Goal: Task Accomplishment & Management: Complete application form

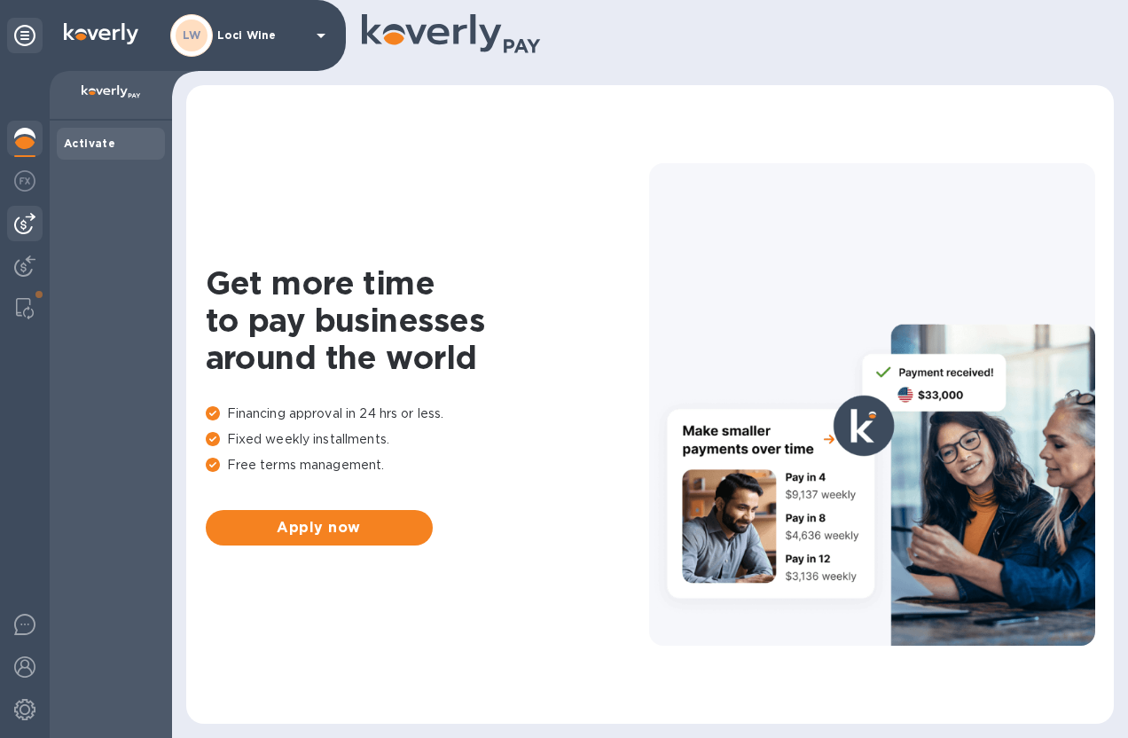
click at [24, 227] on img at bounding box center [24, 223] width 21 height 21
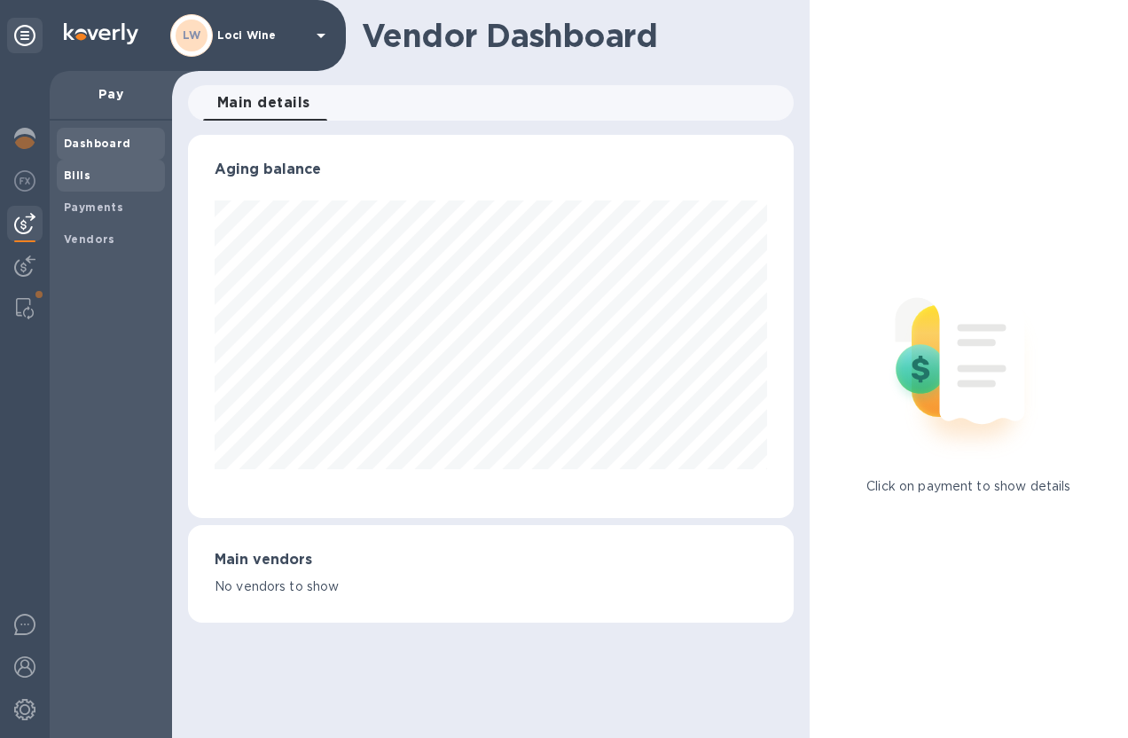
click at [81, 175] on b "Bills" at bounding box center [77, 174] width 27 height 13
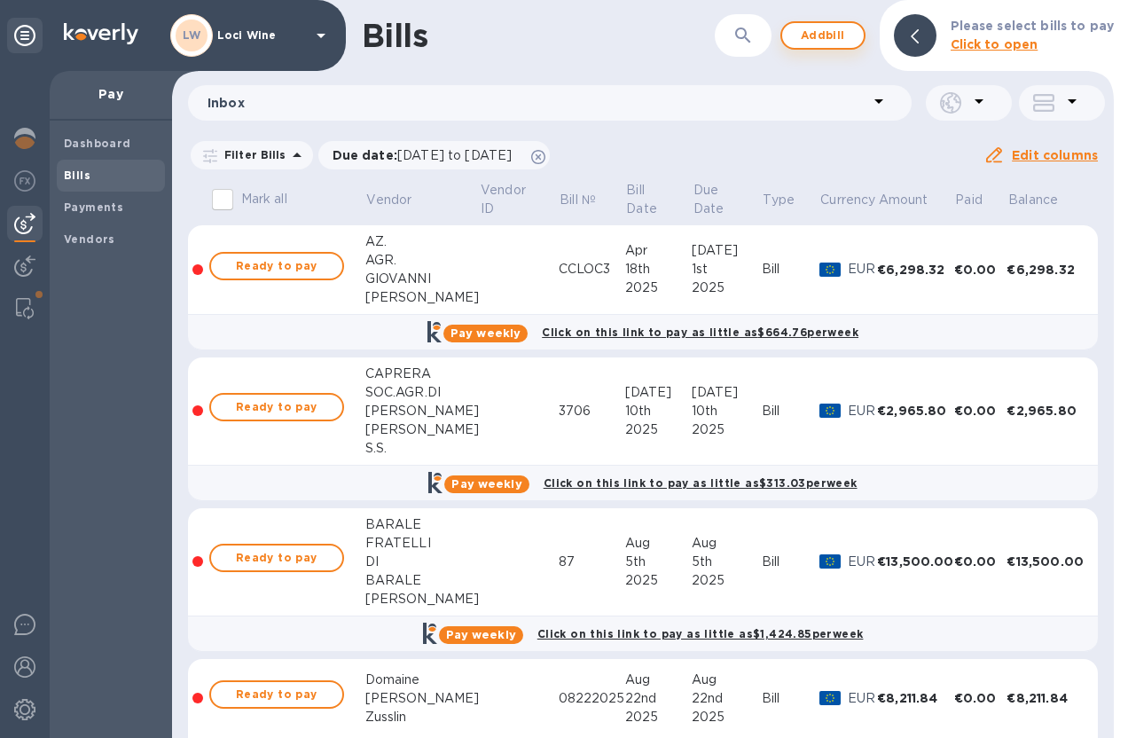
click at [834, 40] on span "Add bill" at bounding box center [822, 35] width 53 height 21
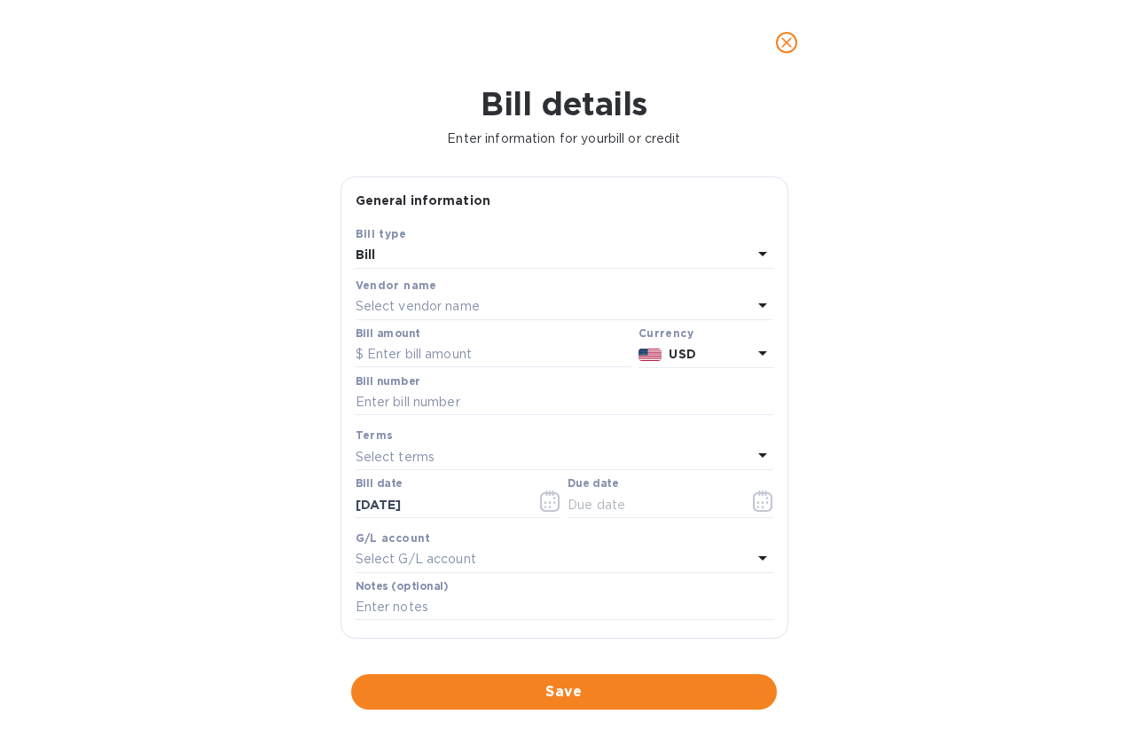
click at [402, 300] on p "Select vendor name" at bounding box center [417, 306] width 124 height 19
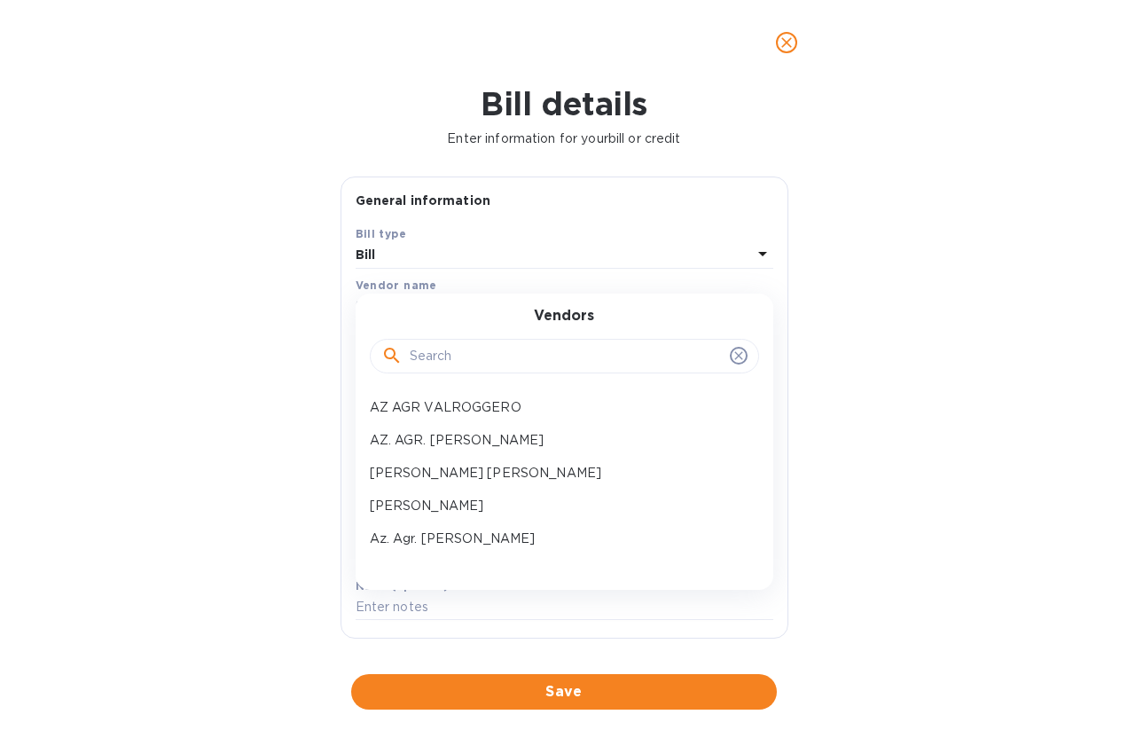
click at [429, 344] on input "text" at bounding box center [566, 356] width 313 height 27
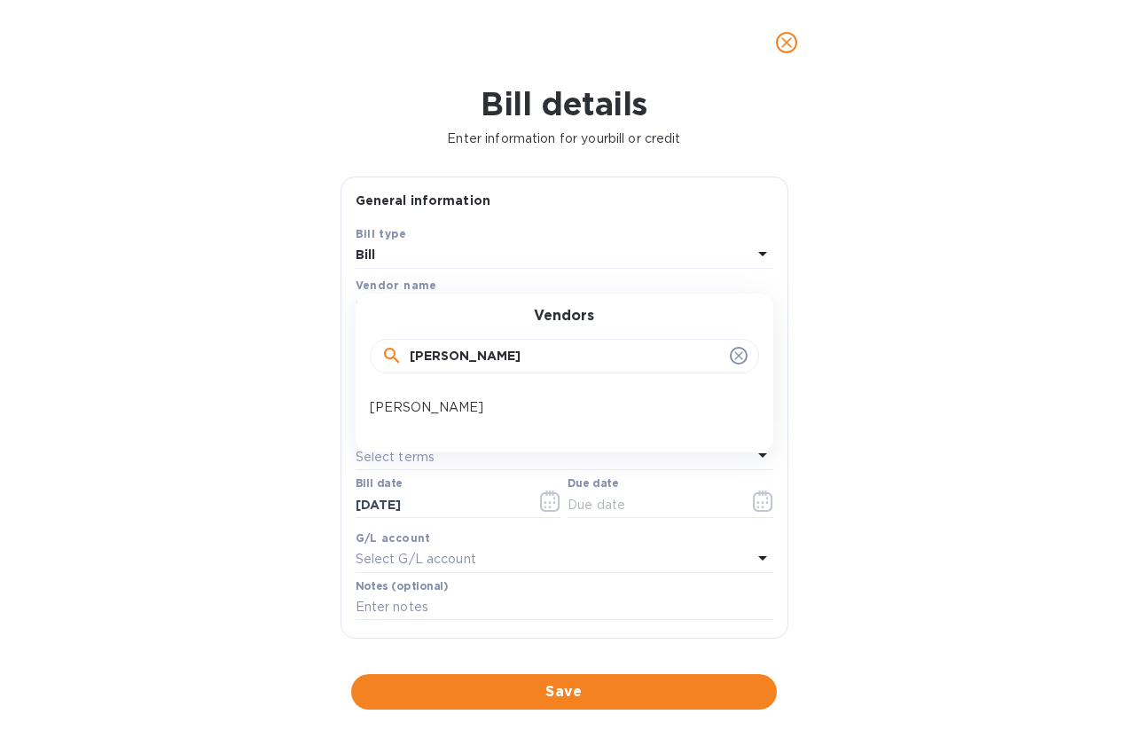
type input "[PERSON_NAME]"
drag, startPoint x: 418, startPoint y: 386, endPoint x: 413, endPoint y: 404, distance: 19.4
click at [413, 404] on p "[PERSON_NAME]" at bounding box center [557, 407] width 375 height 19
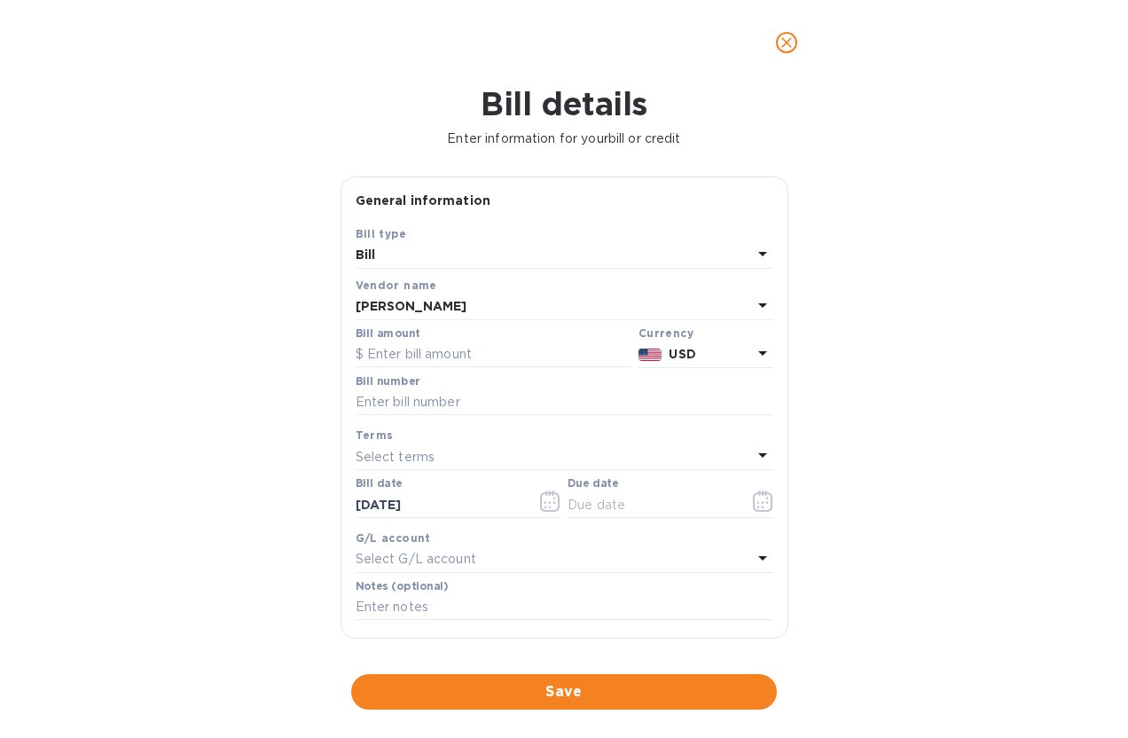
click at [707, 352] on p "USD" at bounding box center [709, 354] width 82 height 19
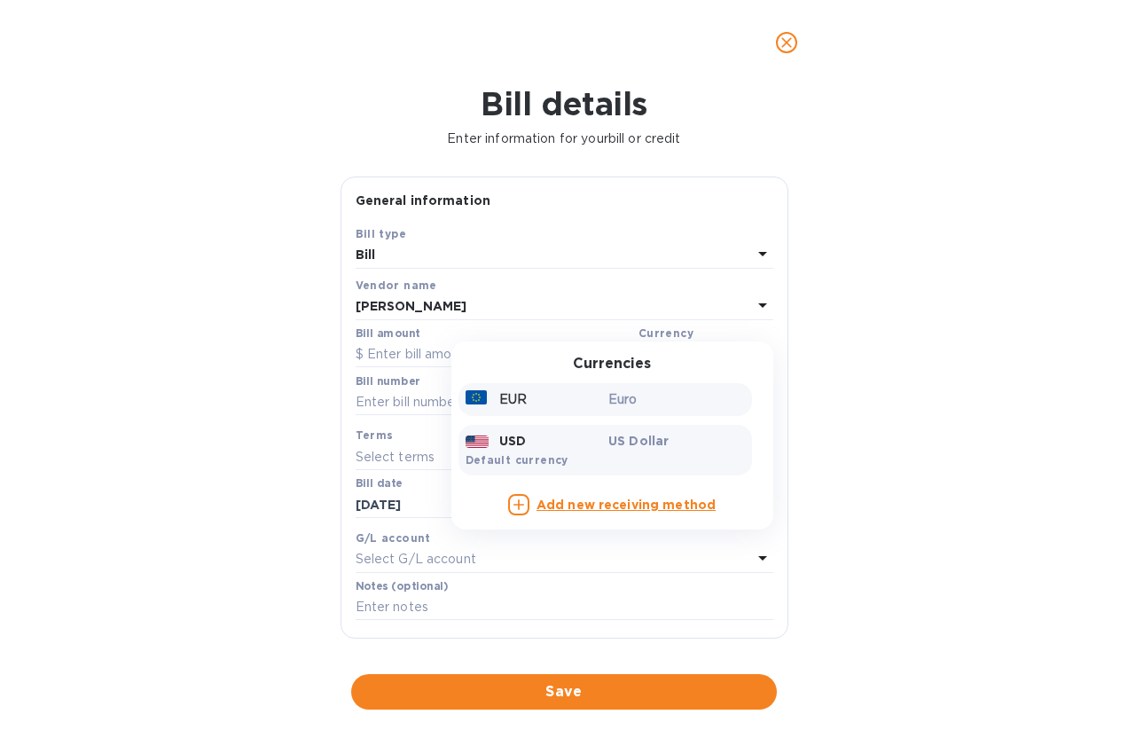
click at [660, 406] on p "Euro" at bounding box center [676, 399] width 137 height 19
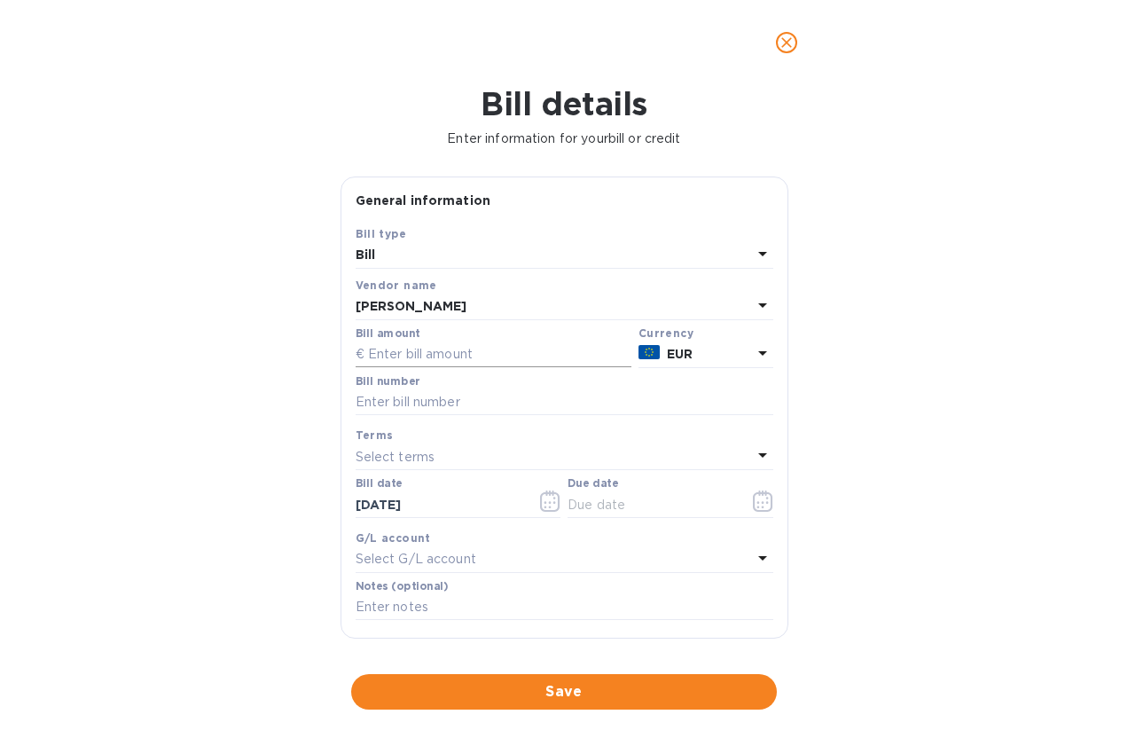
click at [390, 349] on input "text" at bounding box center [493, 354] width 276 height 27
type input "15,658.40"
type input "PF2225"
click at [496, 438] on div "Terms" at bounding box center [564, 435] width 418 height 19
click at [496, 454] on div "Select terms" at bounding box center [553, 456] width 396 height 25
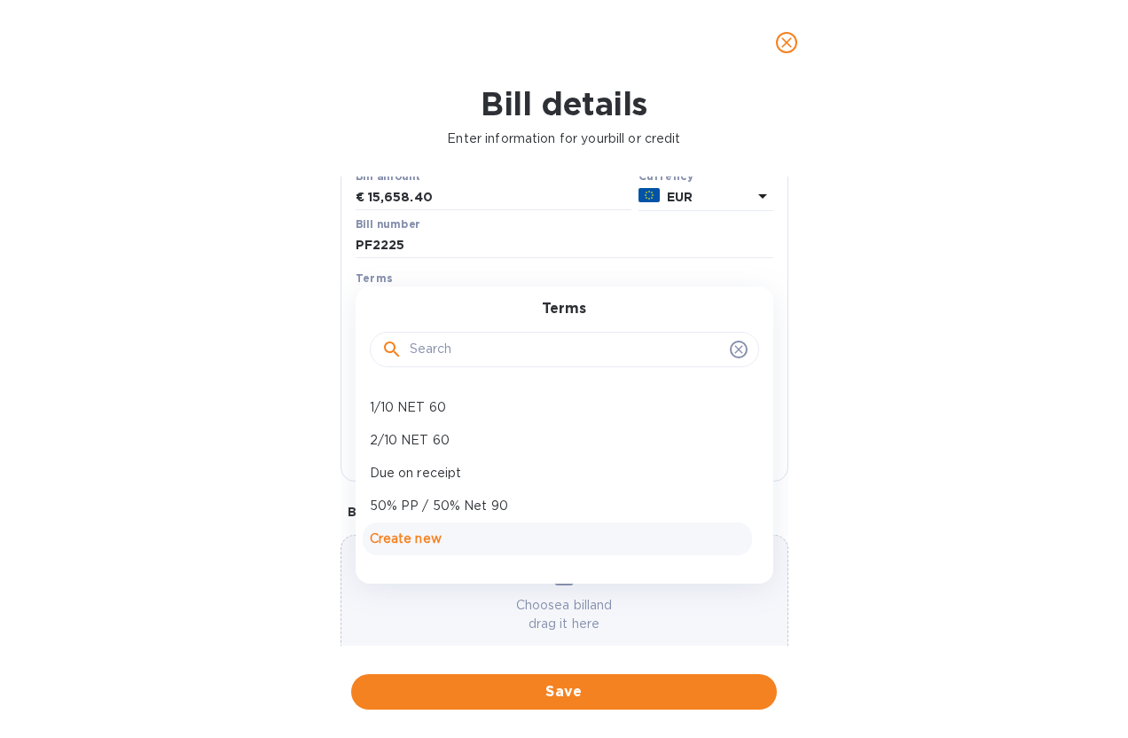
scroll to position [160, 0]
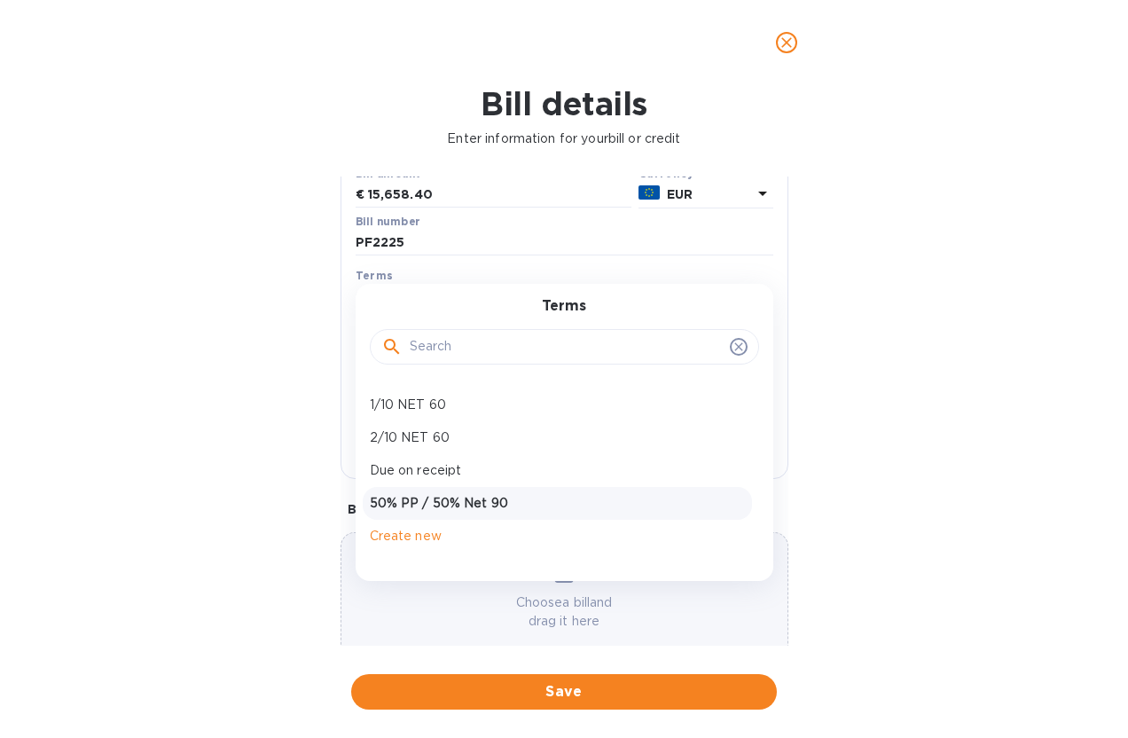
click at [472, 504] on p "50% PP / 50% Net 90" at bounding box center [557, 503] width 375 height 19
type input "[DATE]"
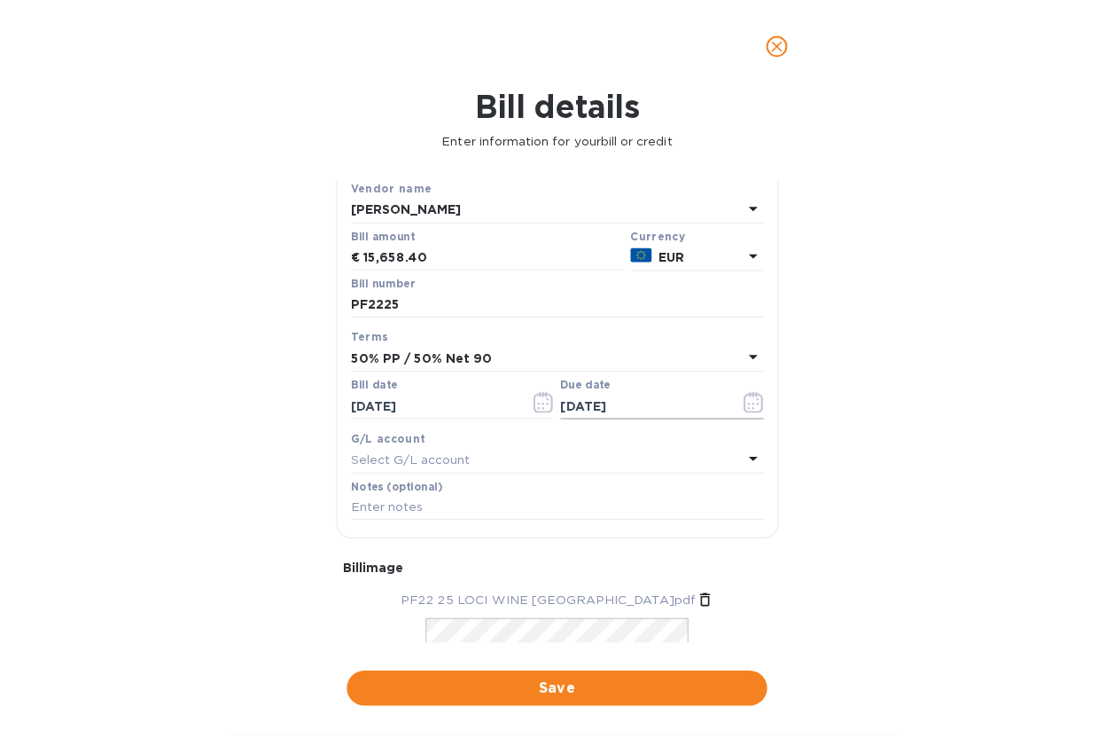
scroll to position [252, 0]
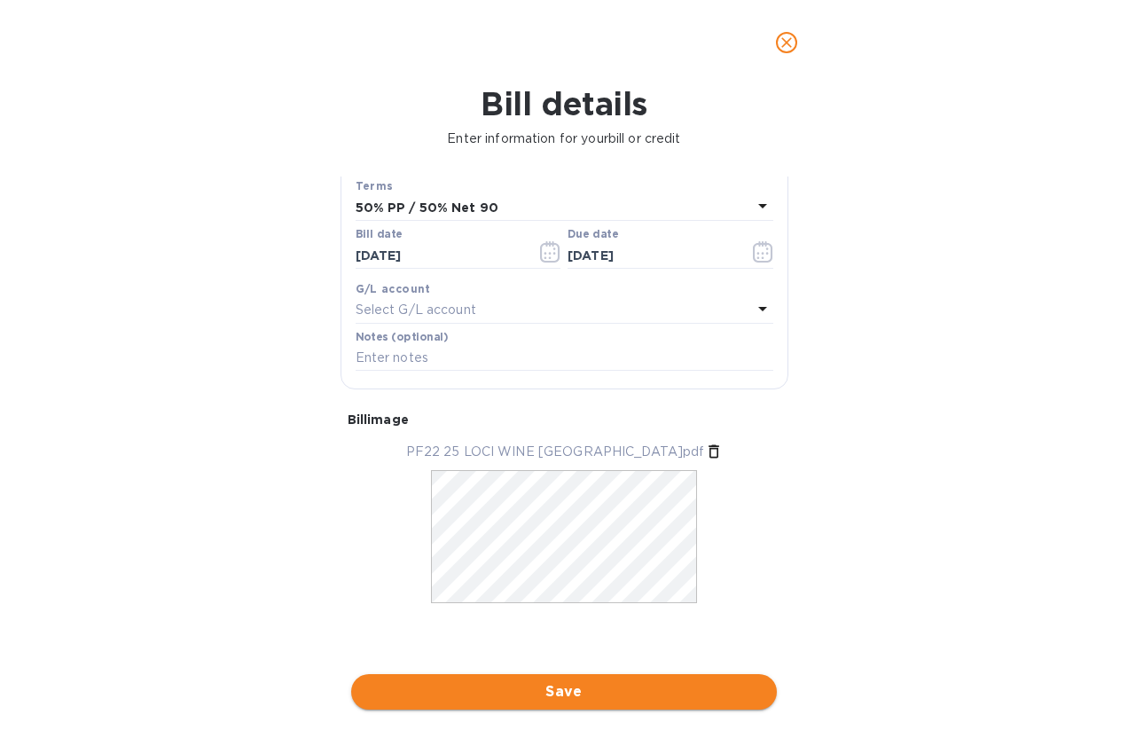
click at [630, 681] on span "Save" at bounding box center [563, 691] width 397 height 21
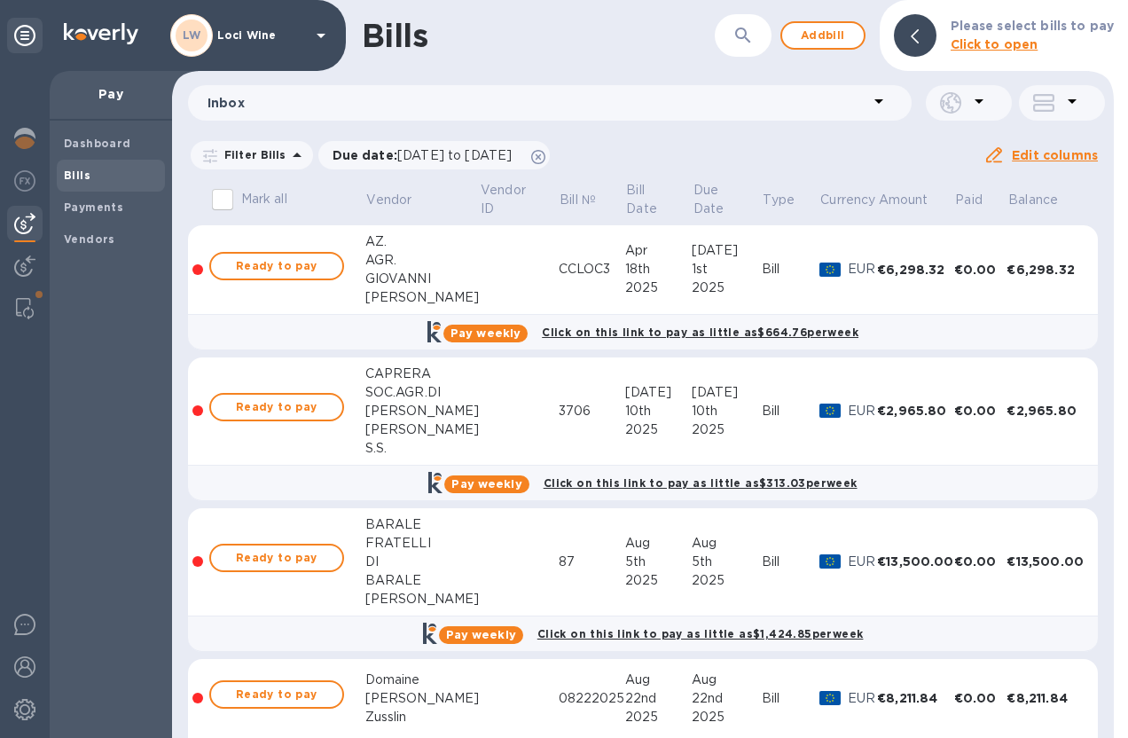
click at [1066, 2] on div "Please select bills to pay Click to open" at bounding box center [996, 35] width 234 height 71
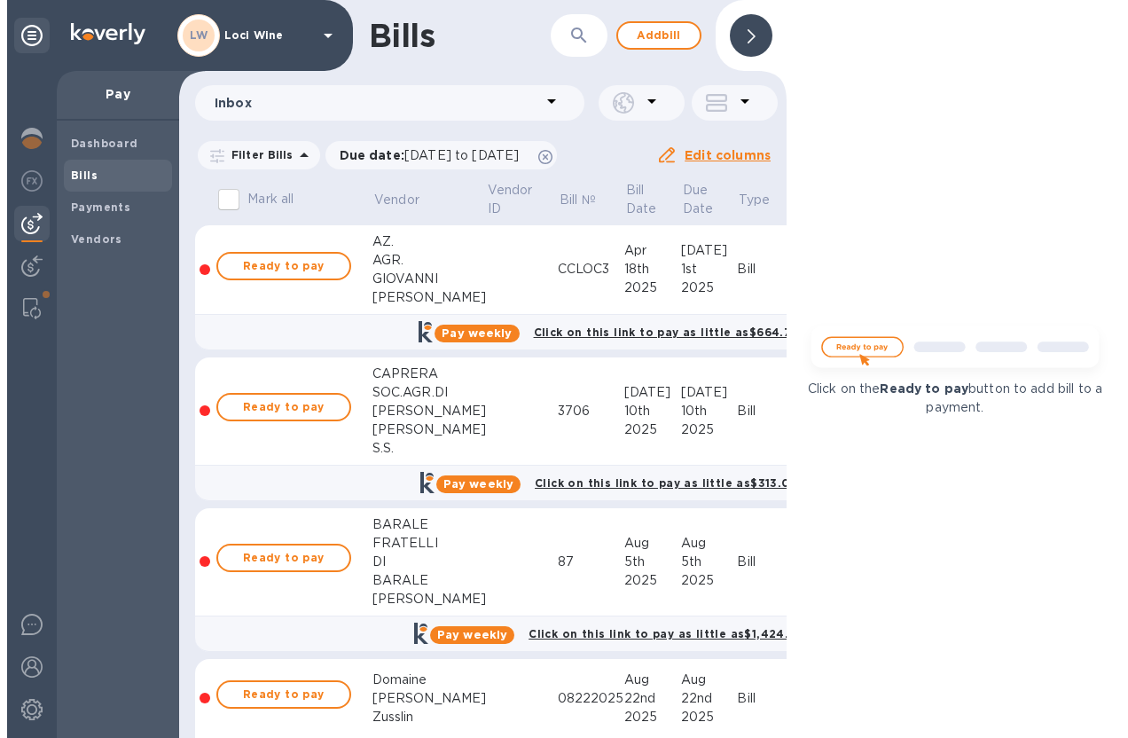
scroll to position [0, 0]
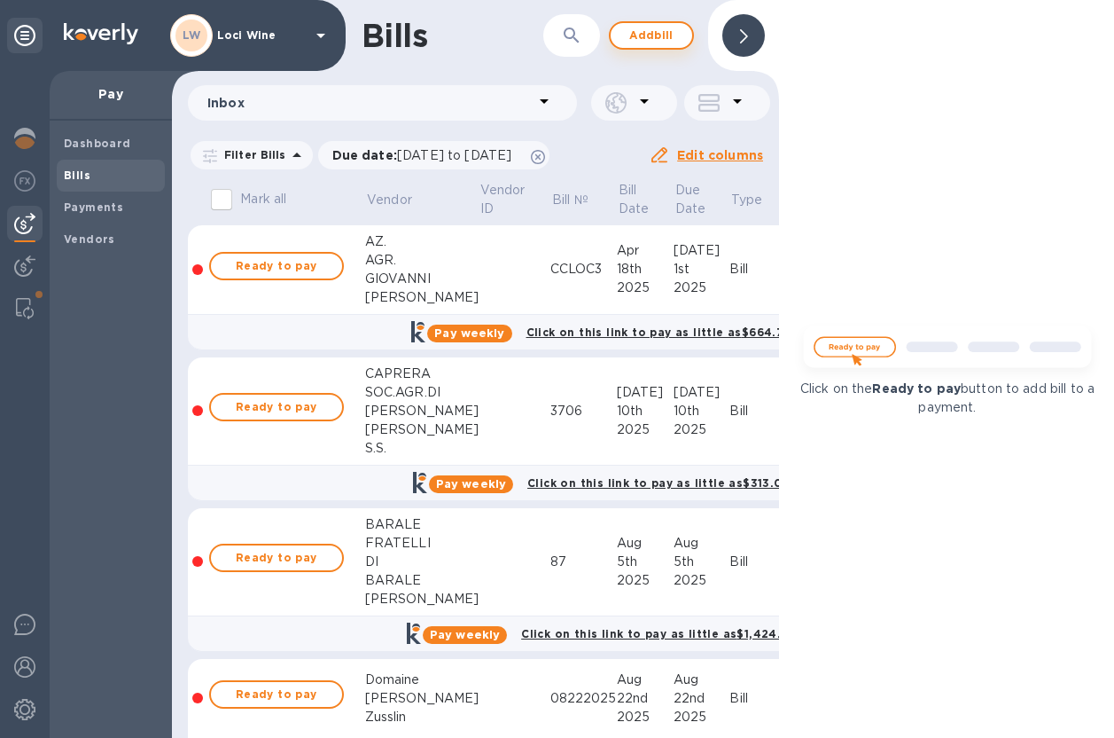
click at [632, 34] on span "Add bill" at bounding box center [651, 35] width 53 height 21
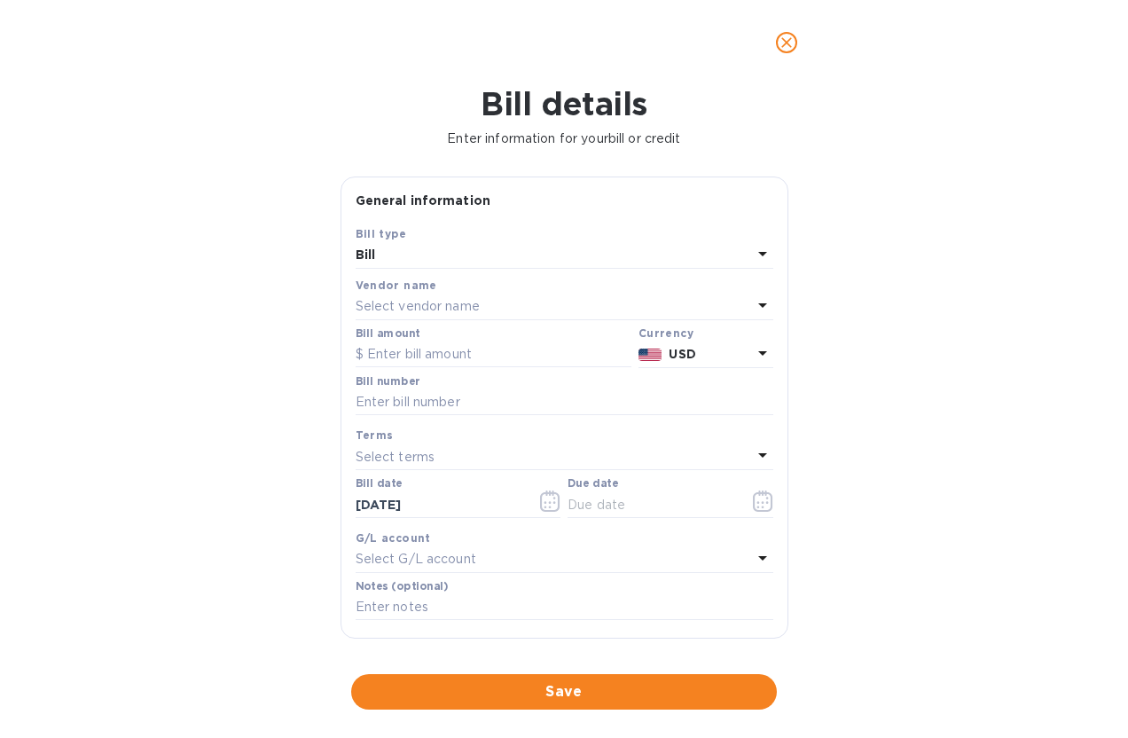
click at [417, 308] on p "Select vendor name" at bounding box center [417, 306] width 124 height 19
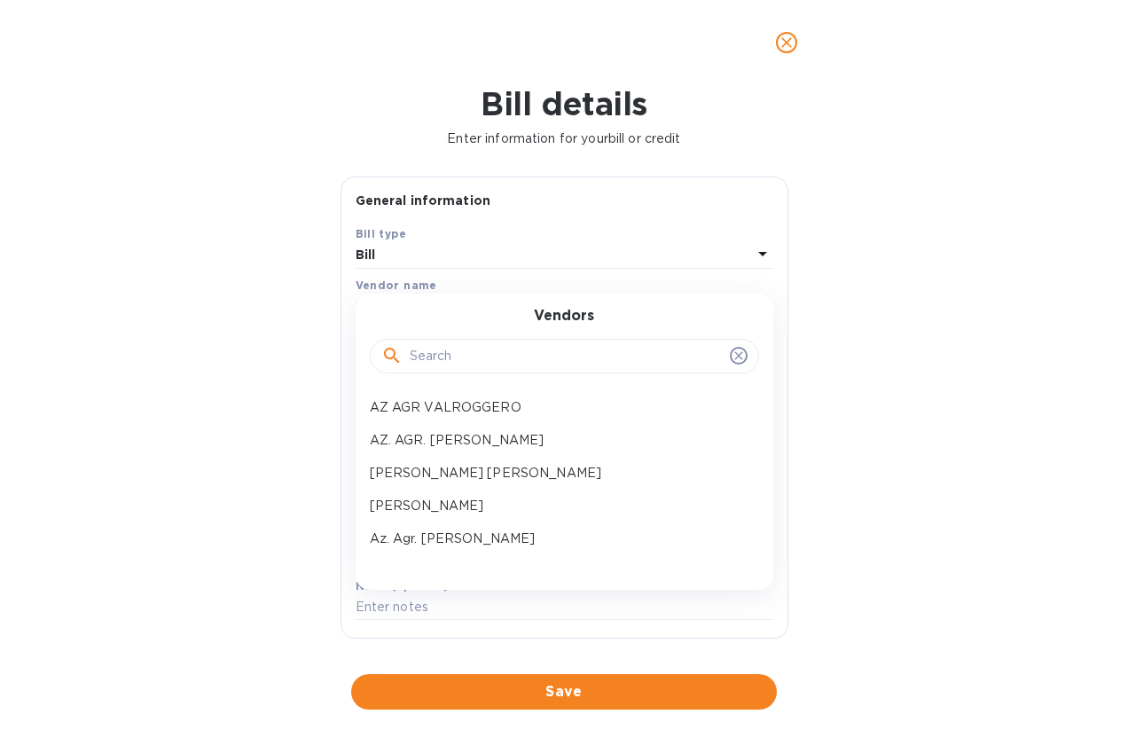
click at [548, 353] on input "text" at bounding box center [566, 356] width 313 height 27
type input "i"
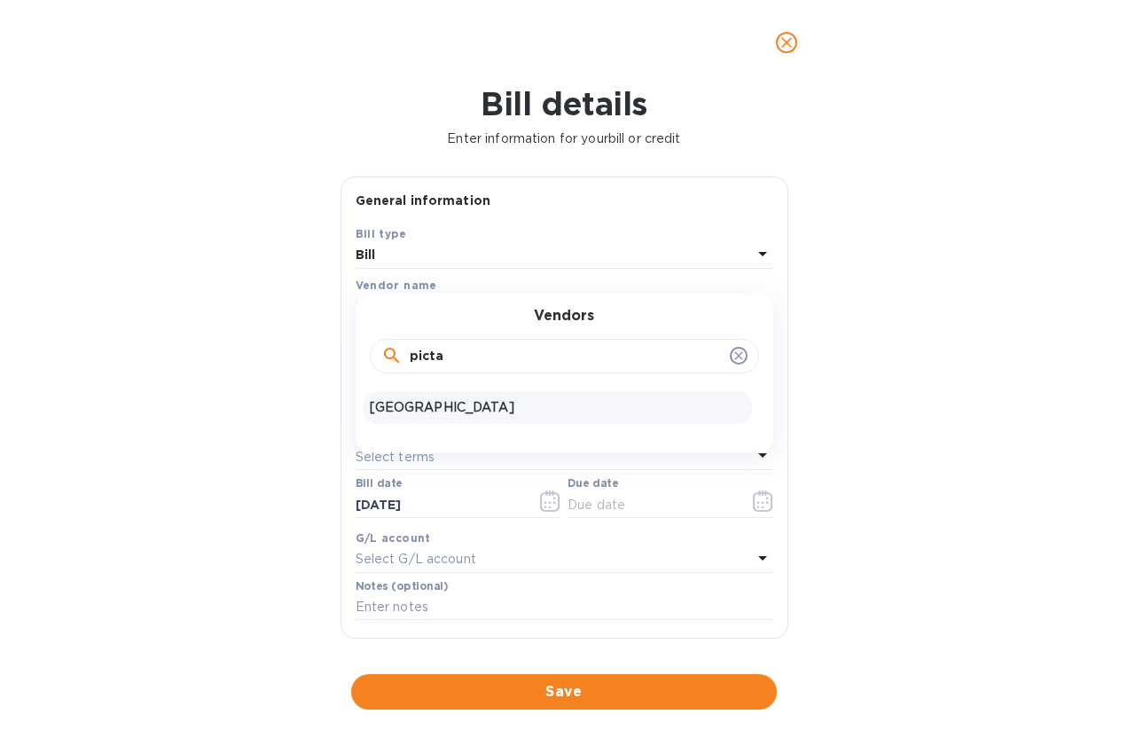
type input "picta"
click at [420, 409] on p "[GEOGRAPHIC_DATA]" at bounding box center [557, 407] width 375 height 19
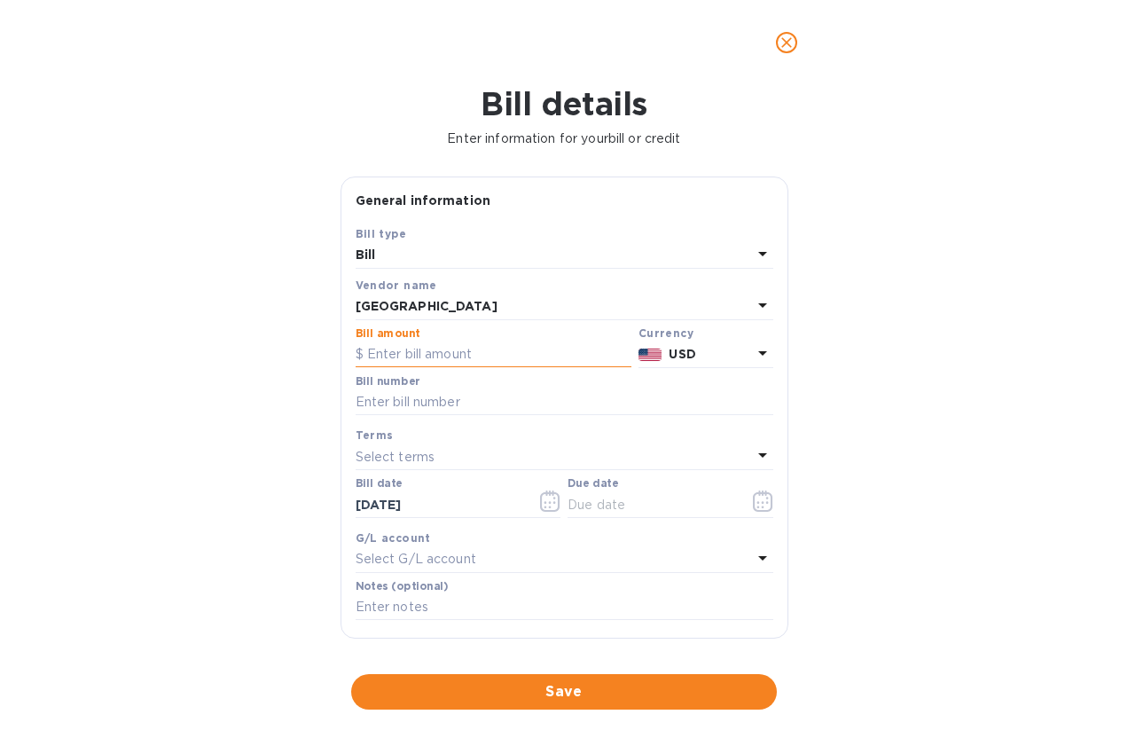
click at [418, 348] on input "text" at bounding box center [493, 354] width 276 height 27
type input "1,260"
click at [689, 341] on div "USD" at bounding box center [710, 354] width 90 height 26
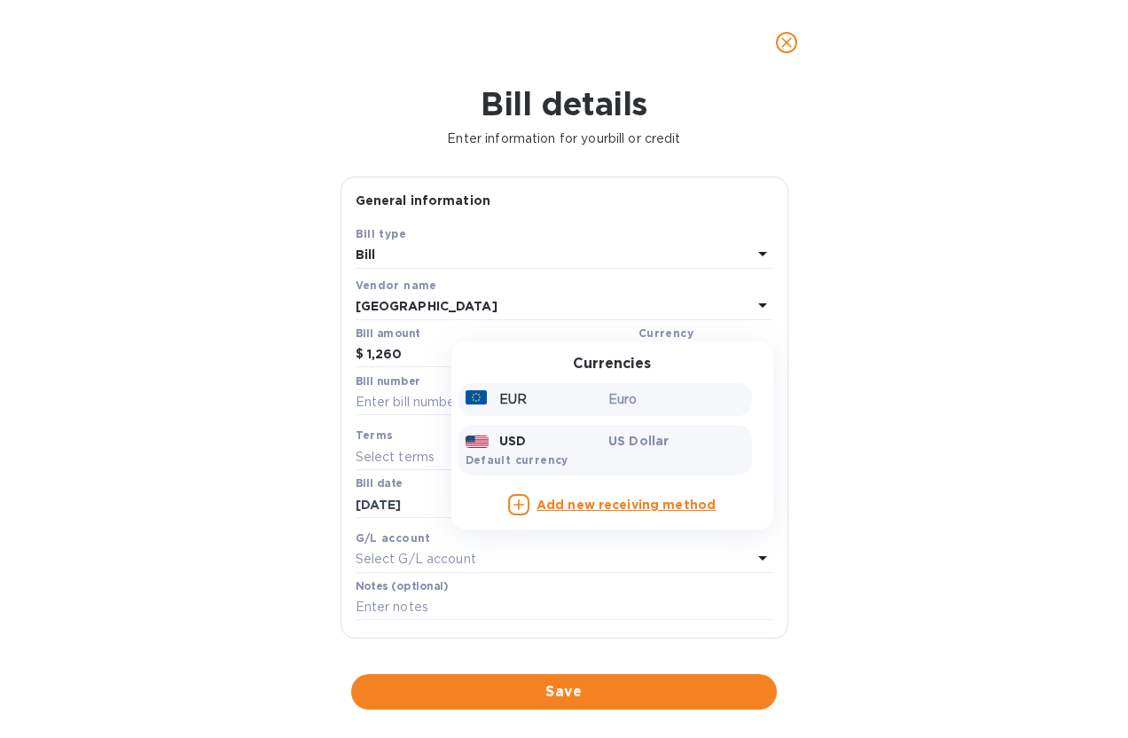
click at [631, 395] on p "Euro" at bounding box center [676, 399] width 137 height 19
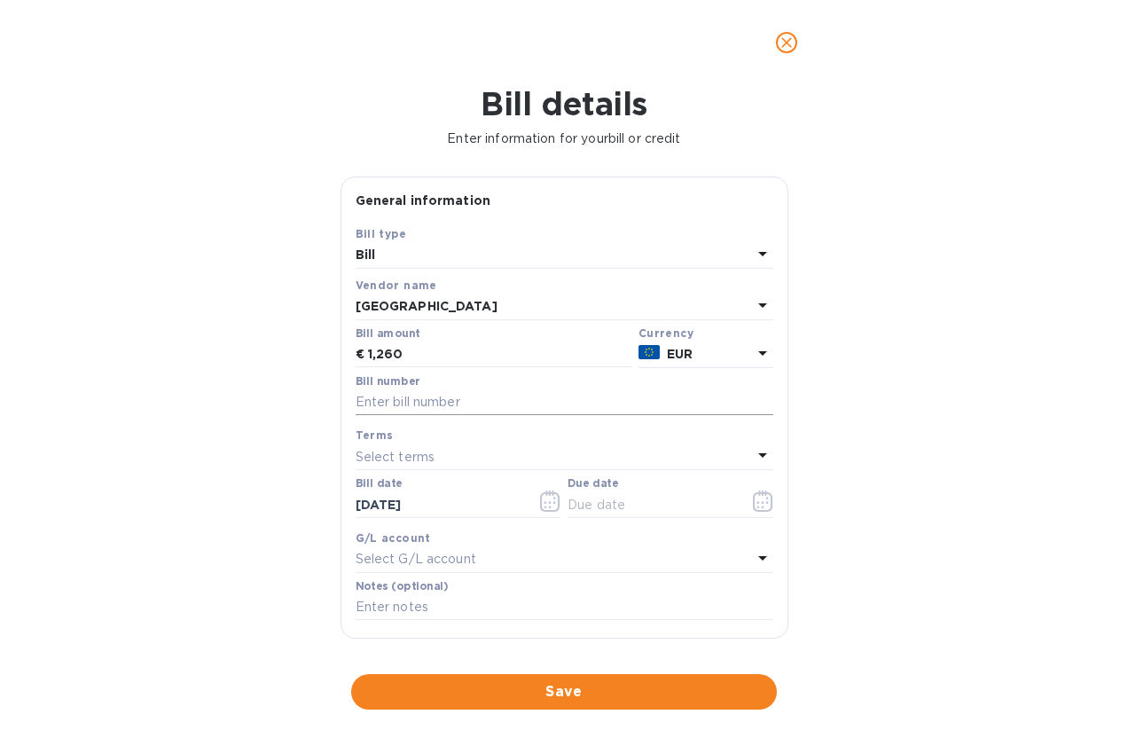
click at [463, 391] on input "text" at bounding box center [564, 402] width 418 height 27
type input "3"
click at [528, 449] on div "Select terms" at bounding box center [553, 456] width 396 height 25
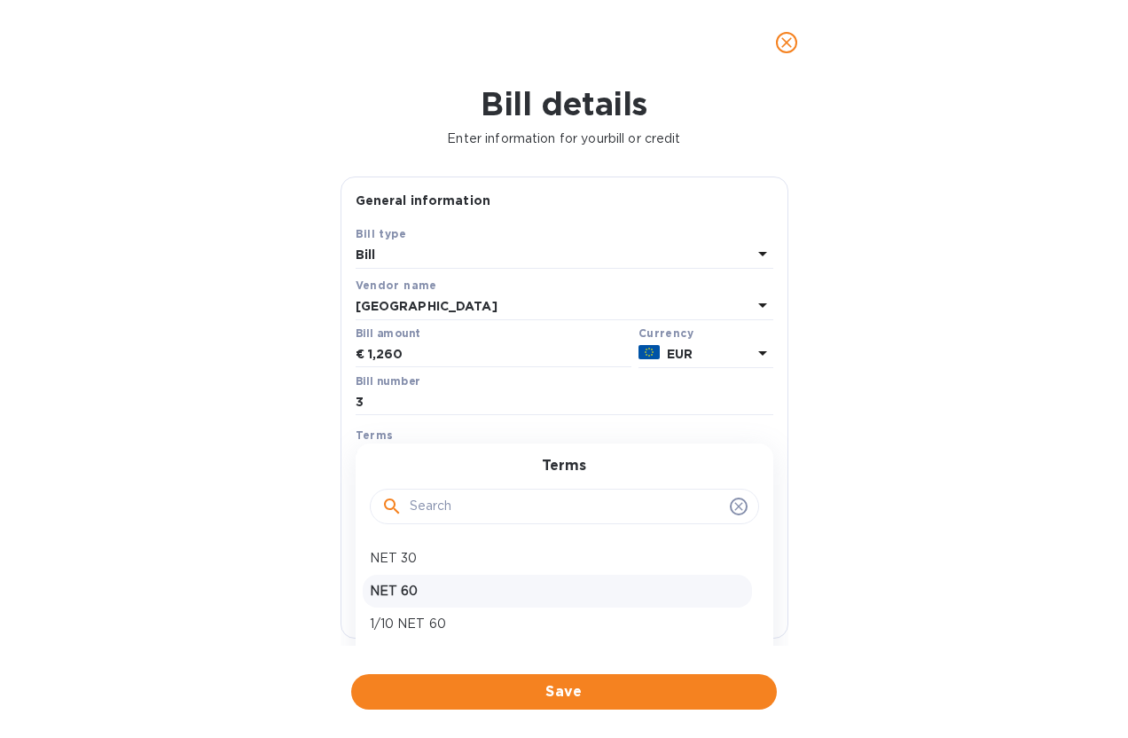
click at [453, 585] on p "NET 60" at bounding box center [557, 591] width 375 height 19
type input "[DATE]"
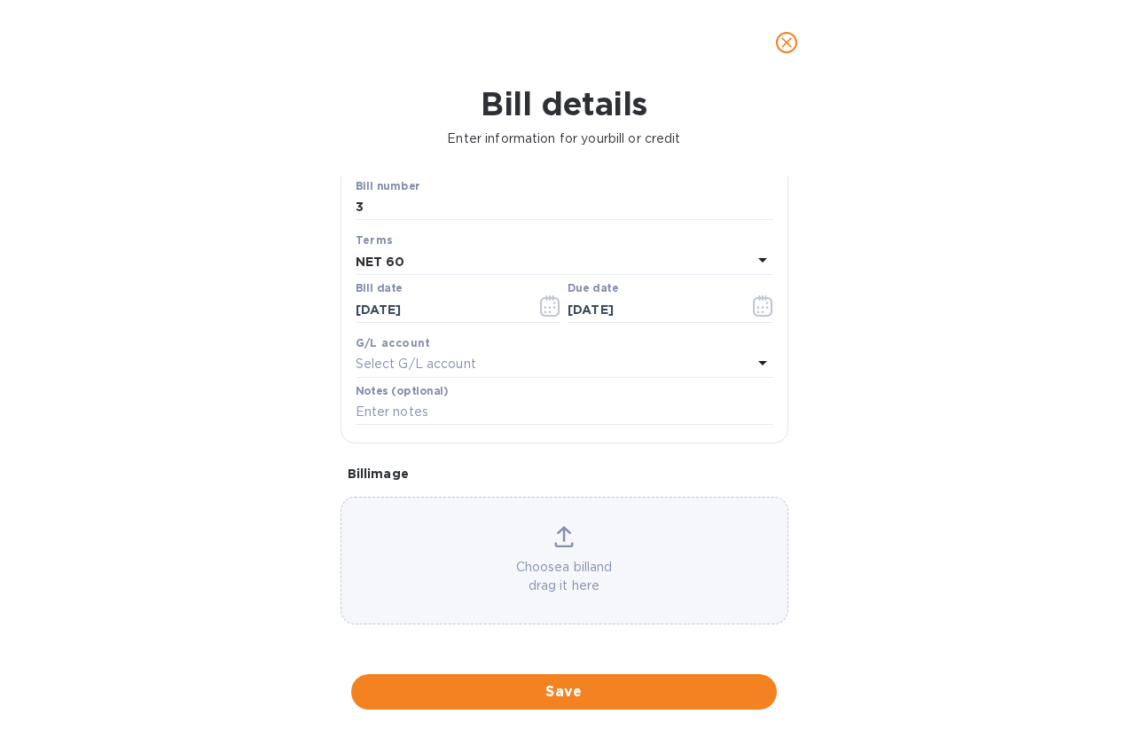
scroll to position [206, 0]
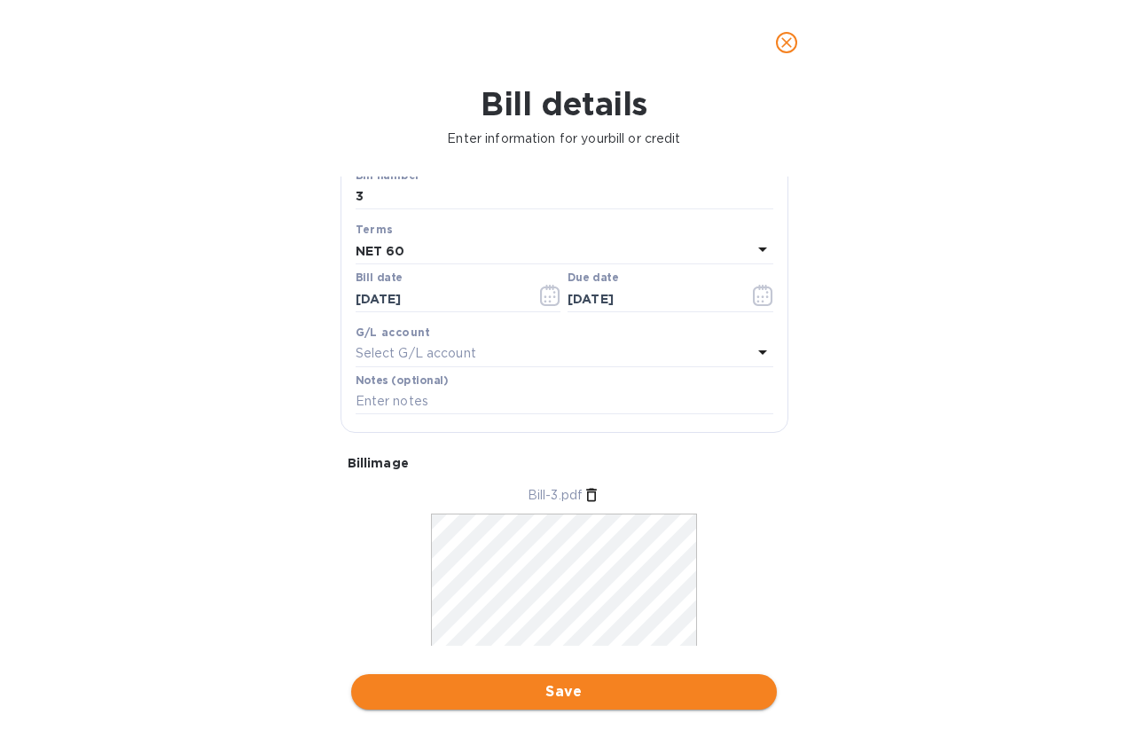
click at [540, 681] on span "Save" at bounding box center [563, 691] width 397 height 21
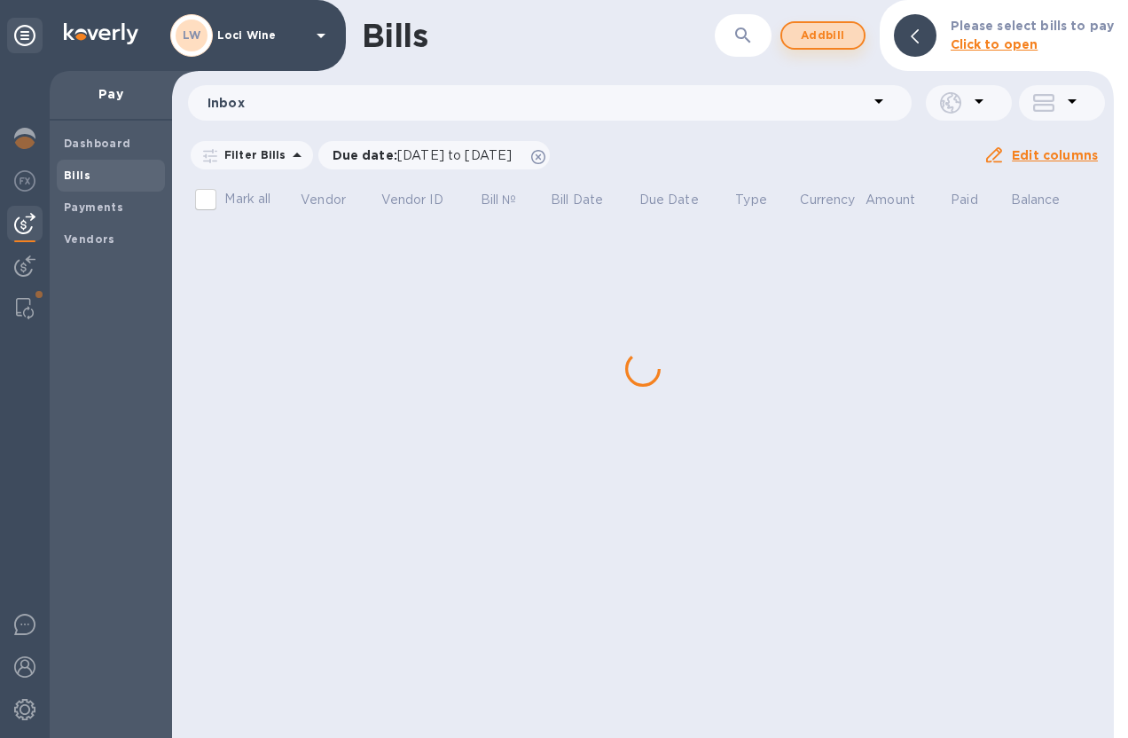
click at [831, 40] on span "Add bill" at bounding box center [822, 35] width 53 height 21
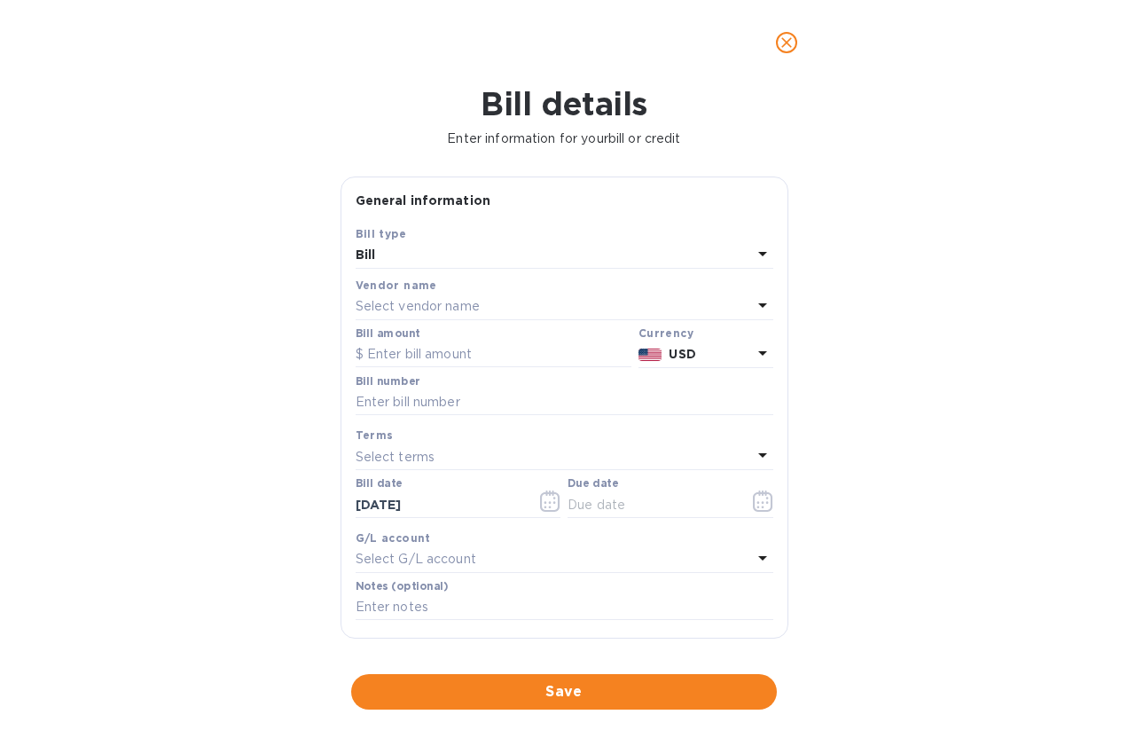
click at [499, 299] on div "Select vendor name" at bounding box center [553, 306] width 396 height 25
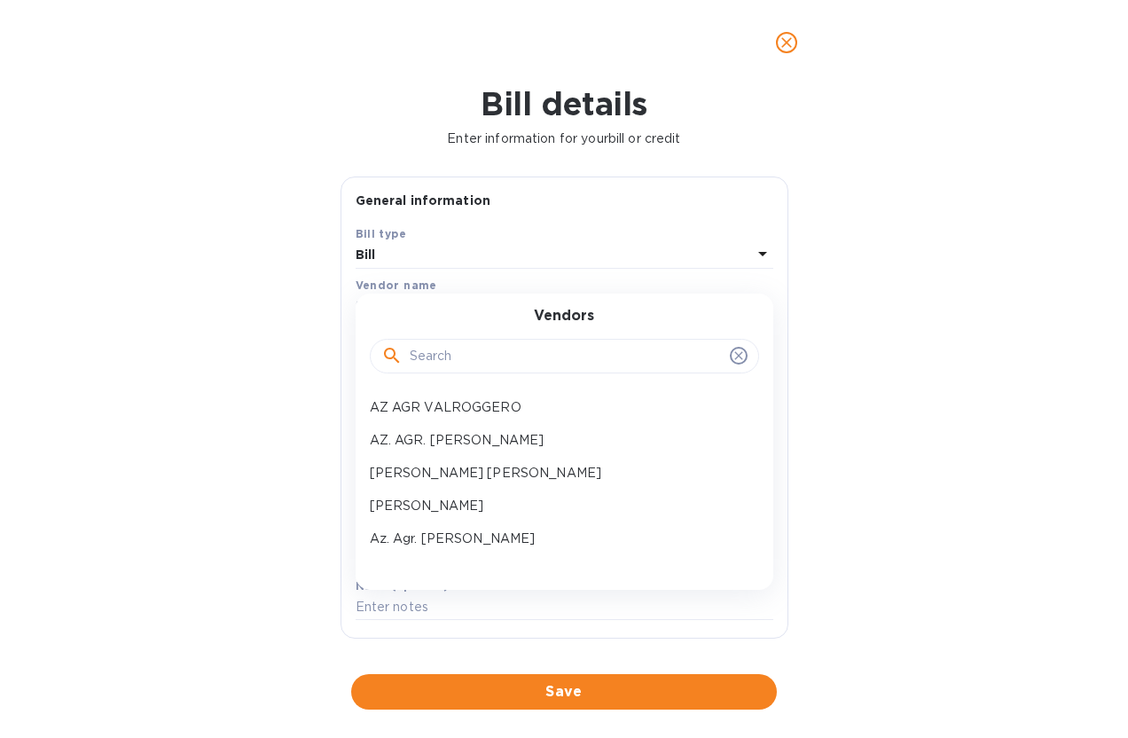
click at [477, 352] on input "text" at bounding box center [566, 356] width 313 height 27
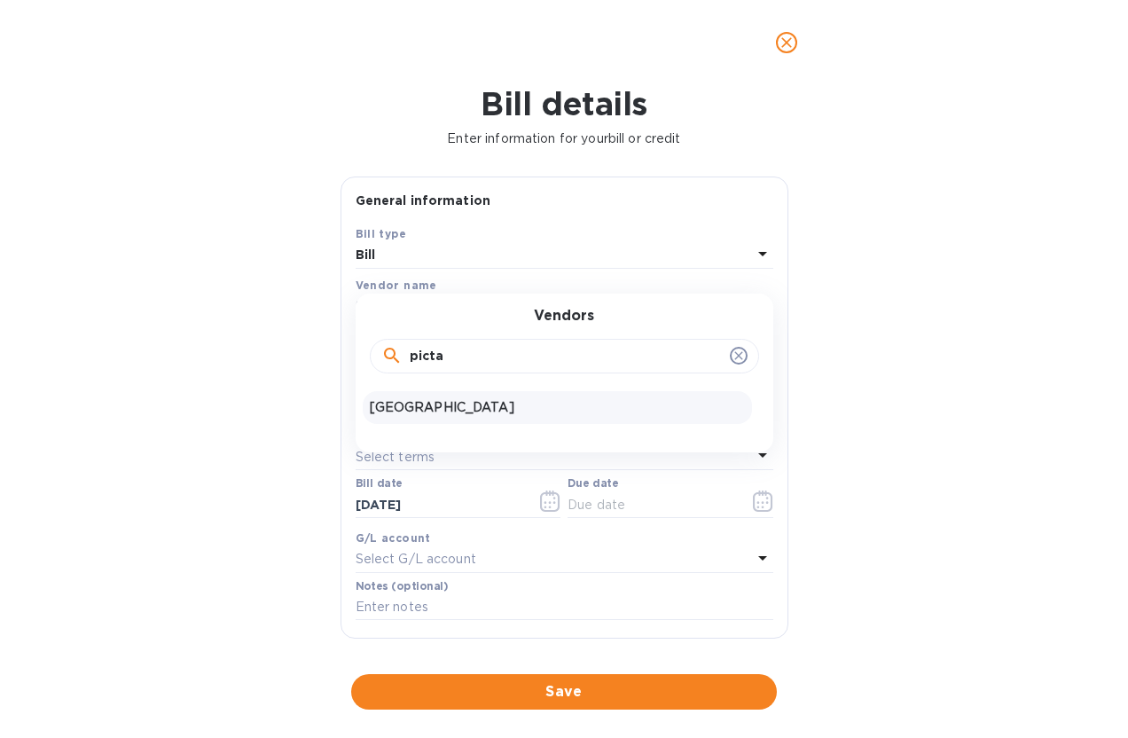
type input "picta"
click at [468, 399] on p "[GEOGRAPHIC_DATA]" at bounding box center [557, 407] width 375 height 19
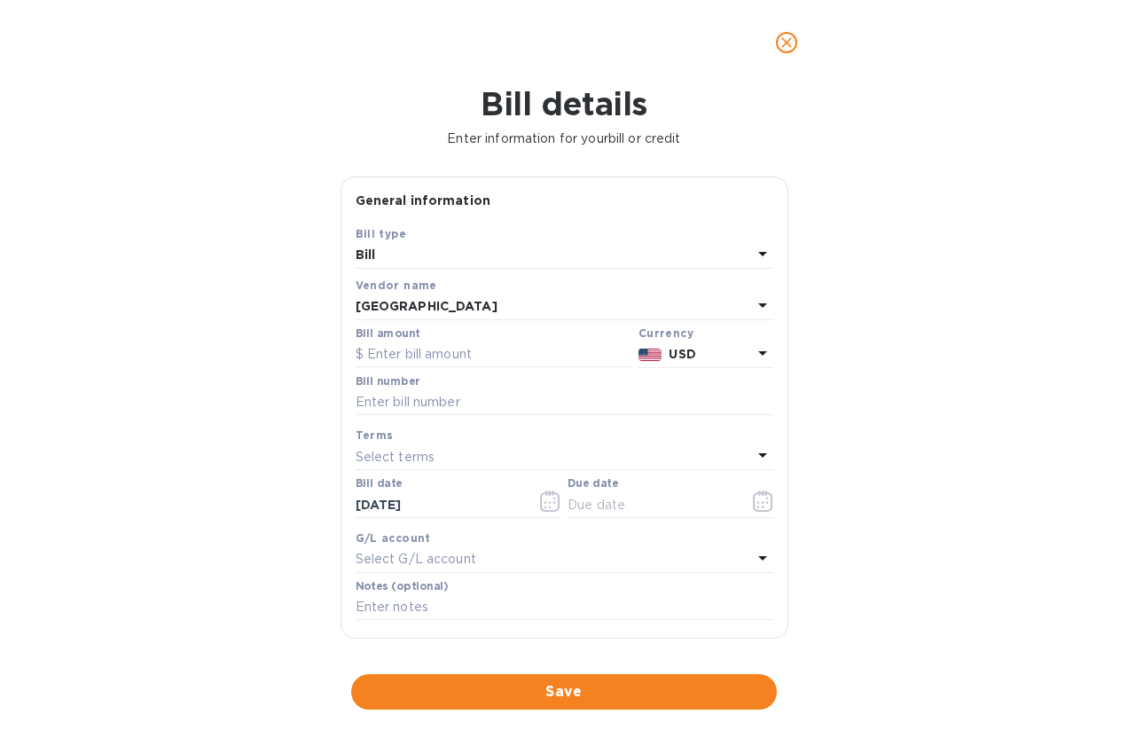
click at [683, 349] on b "USD" at bounding box center [681, 354] width 27 height 14
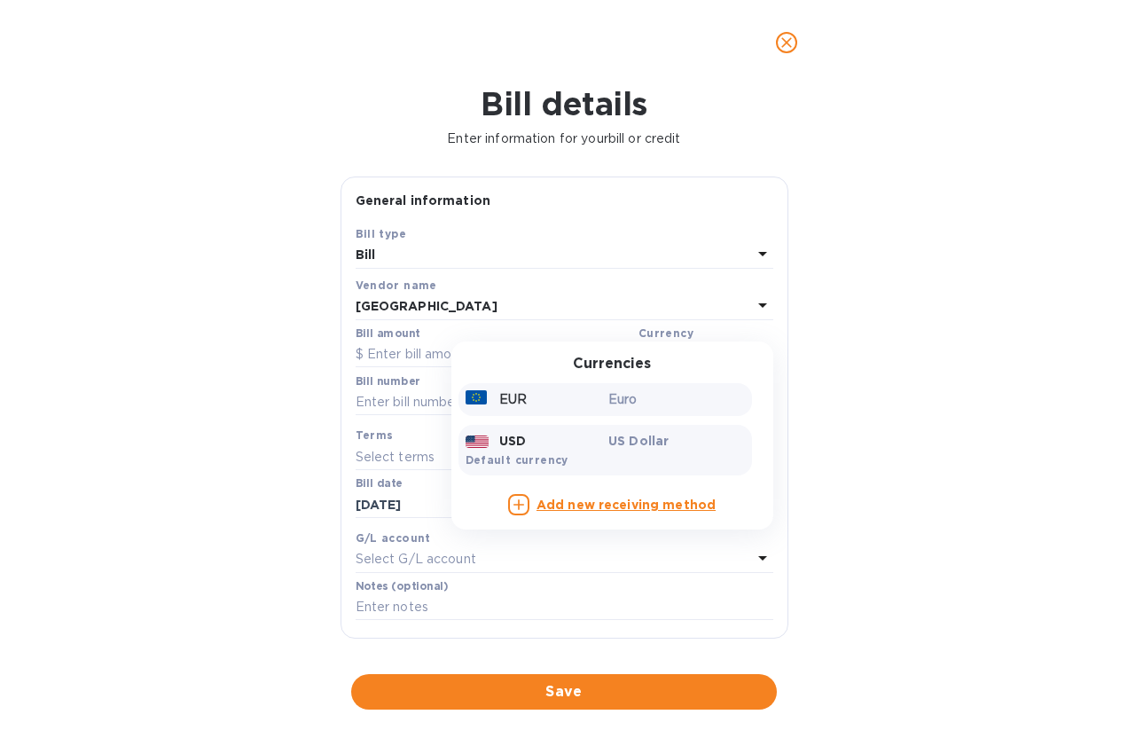
click at [633, 398] on p "Euro" at bounding box center [676, 399] width 137 height 19
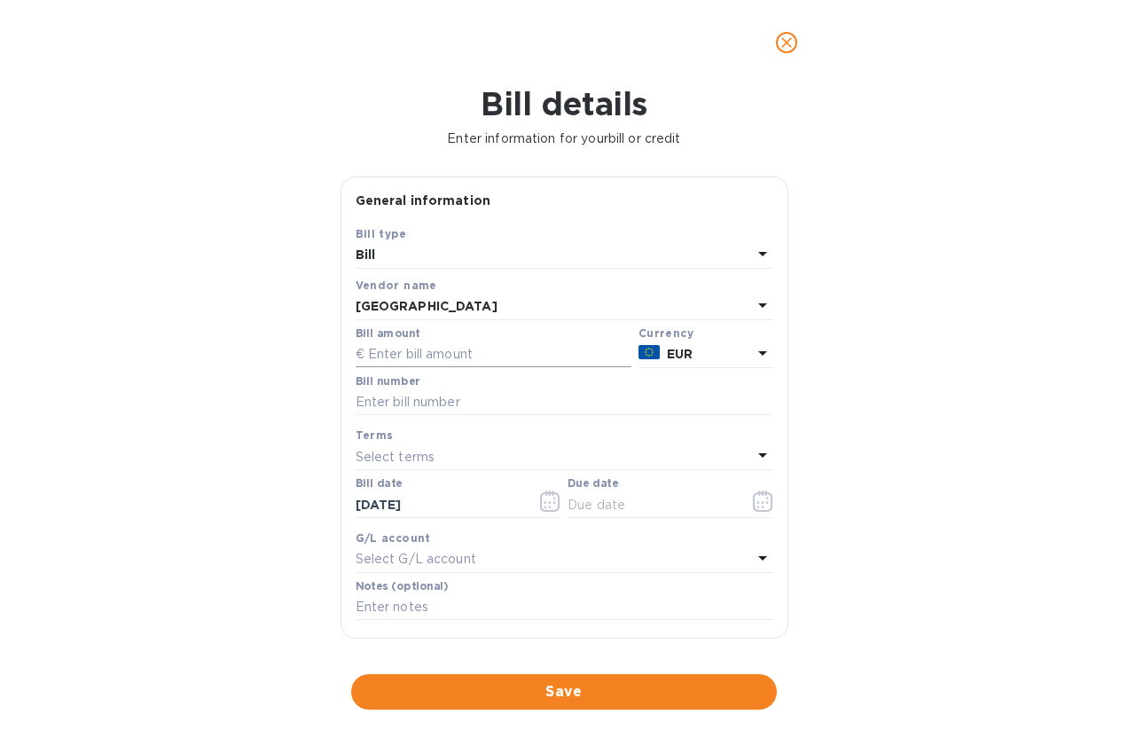
click at [419, 348] on input "text" at bounding box center [493, 354] width 276 height 27
type input "2,103.36"
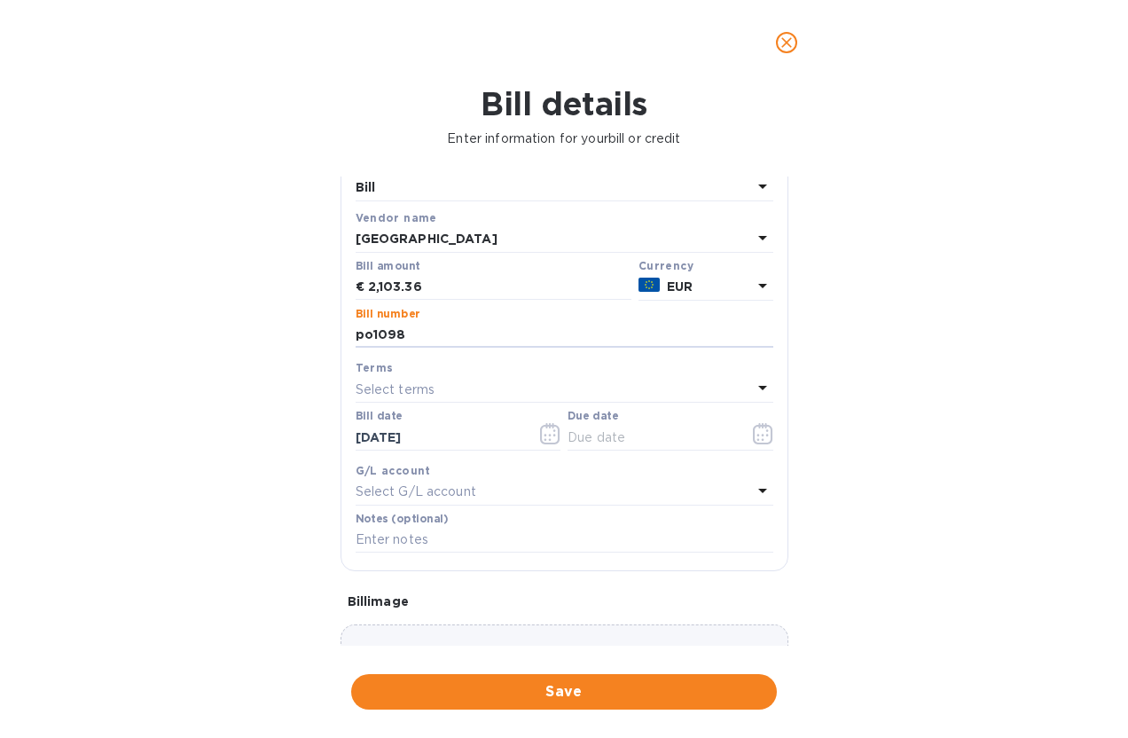
scroll to position [84, 0]
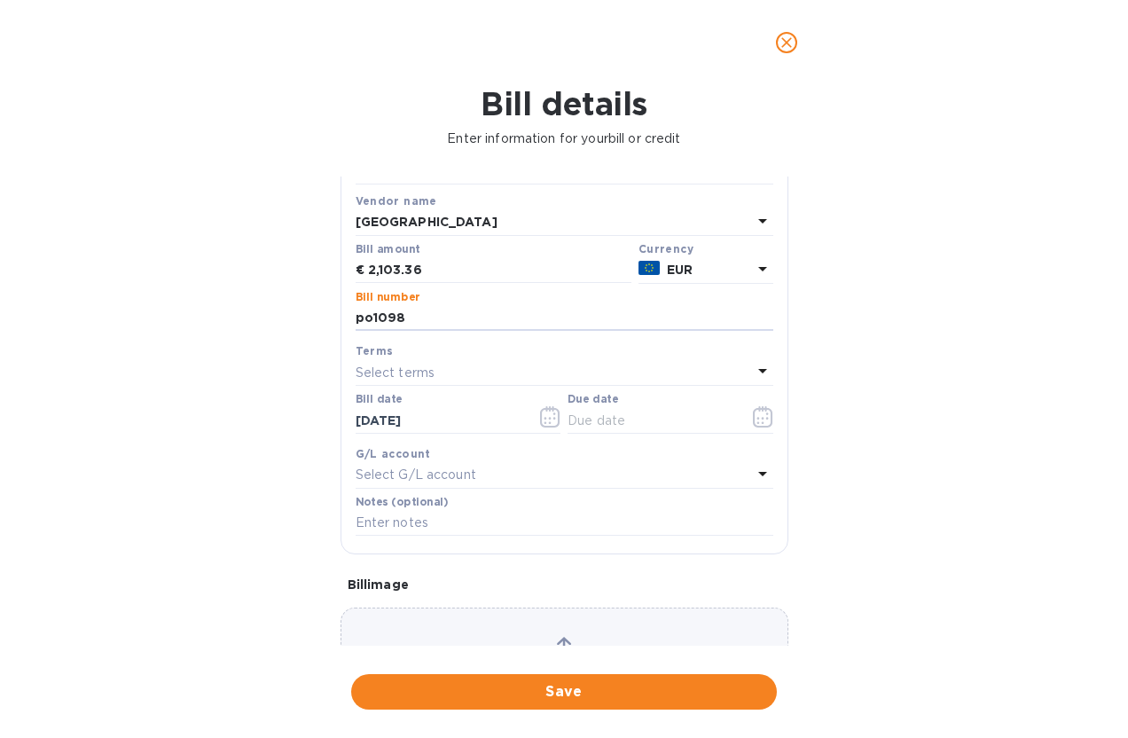
type input "po1098"
click at [433, 367] on div "Select terms" at bounding box center [553, 372] width 396 height 25
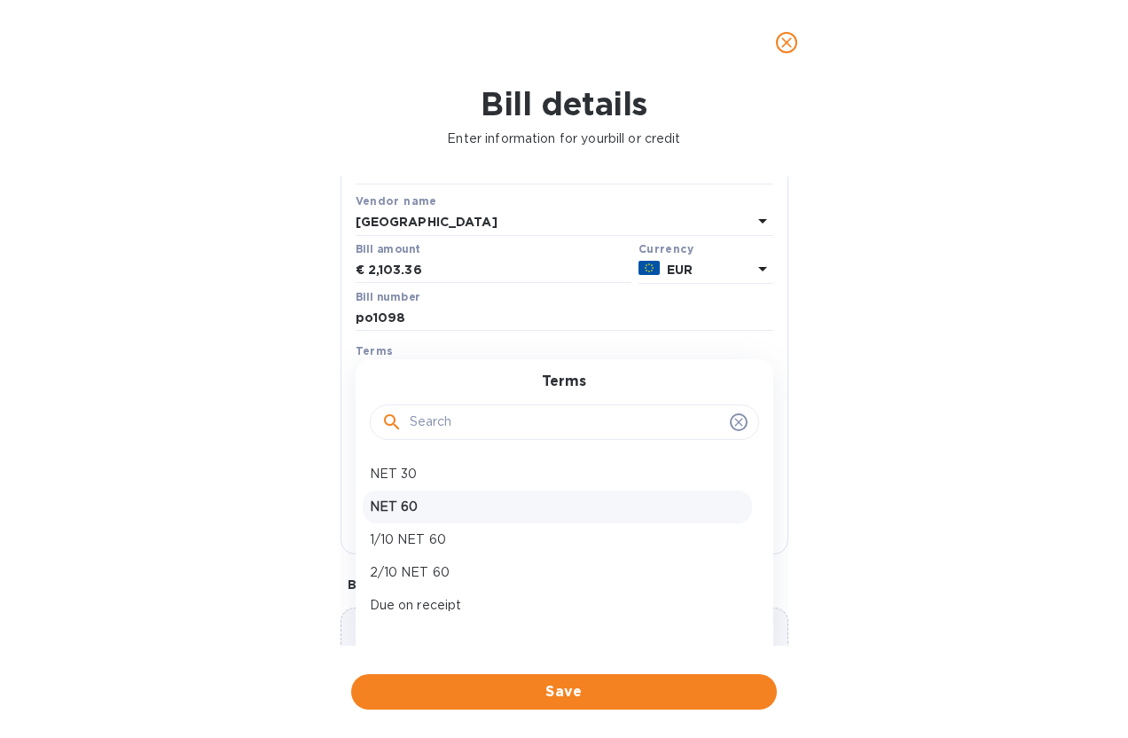
click at [422, 504] on p "NET 60" at bounding box center [557, 506] width 375 height 19
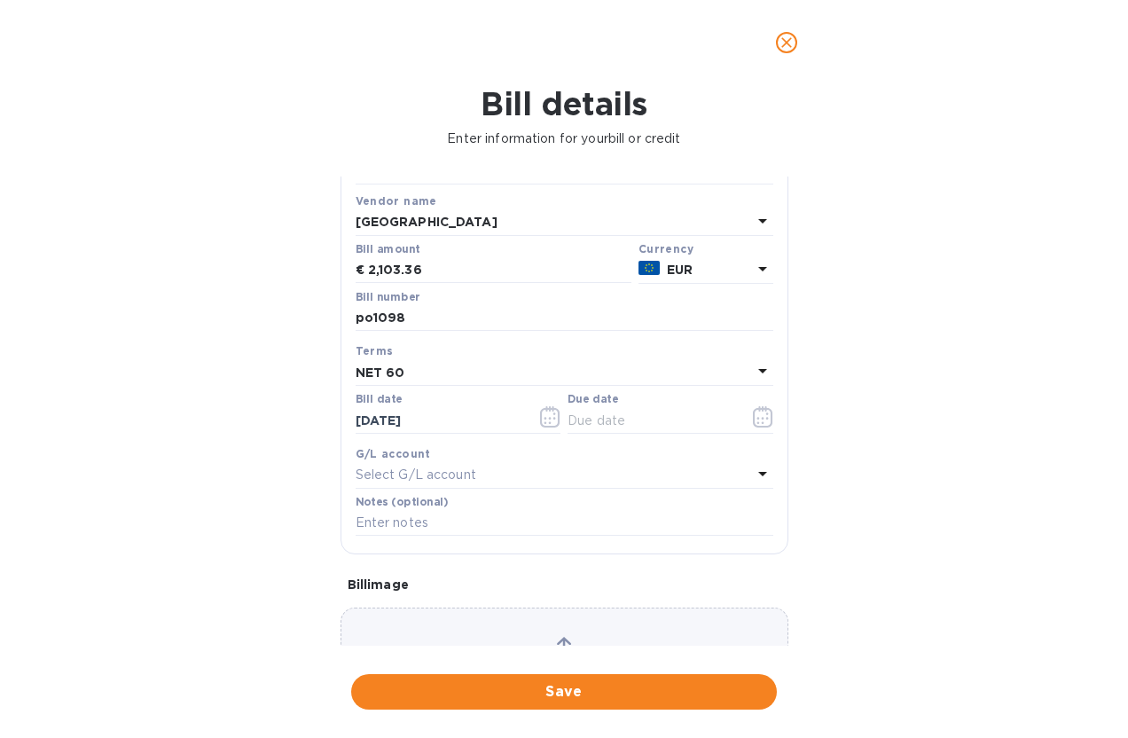
type input "[DATE]"
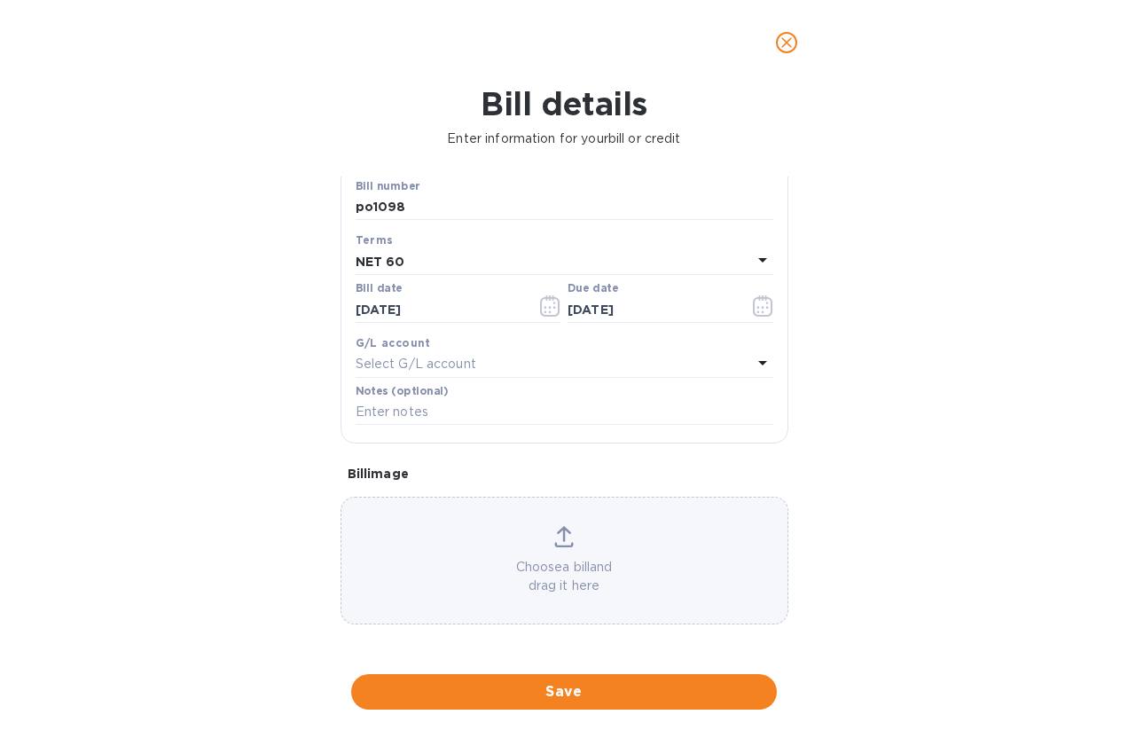
scroll to position [206, 0]
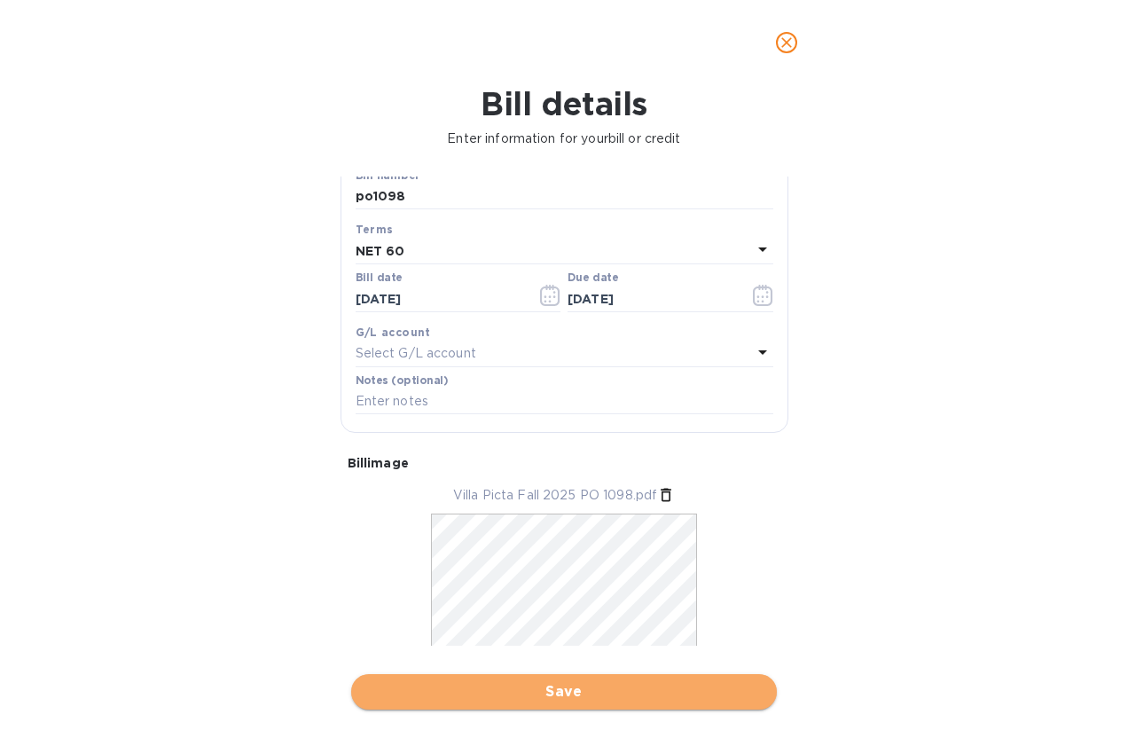
click at [526, 681] on span "Save" at bounding box center [563, 691] width 397 height 21
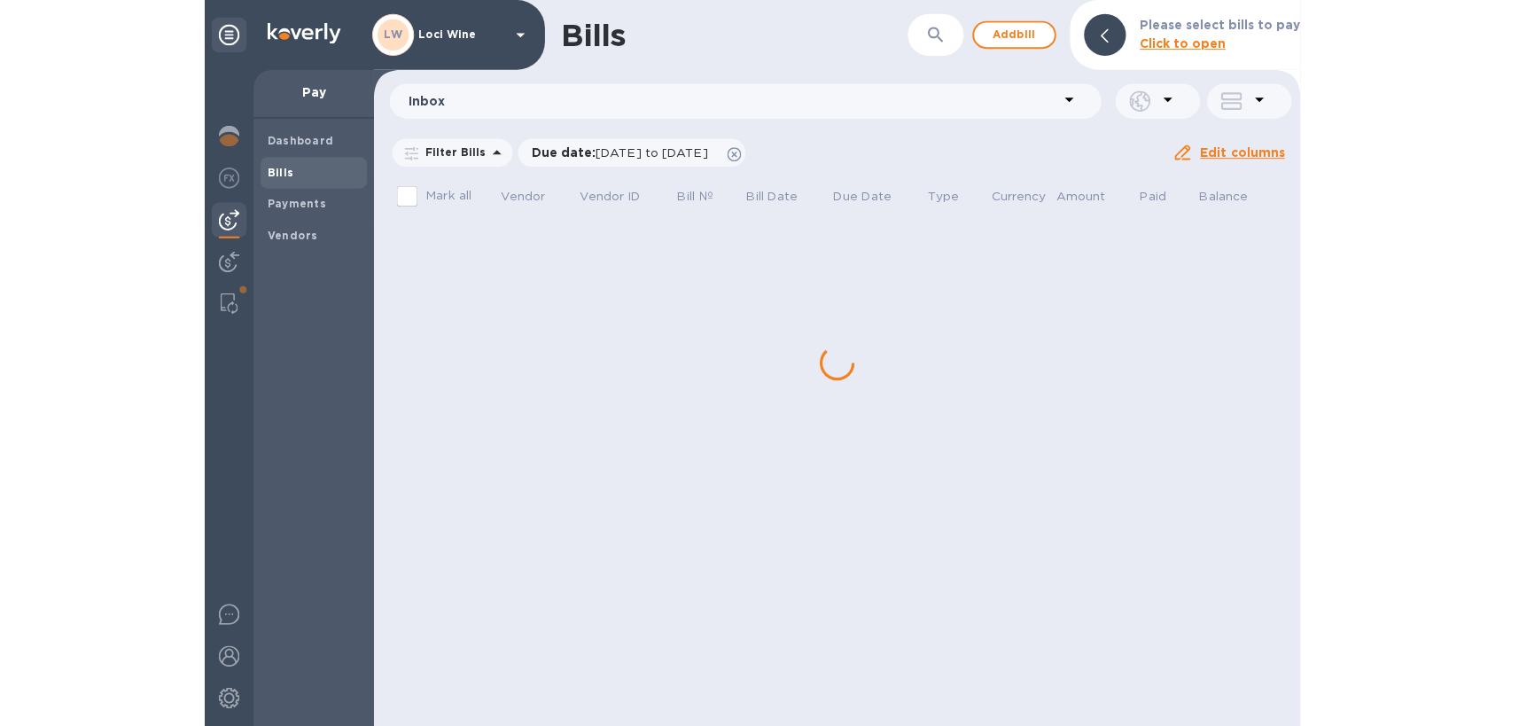
scroll to position [0, 0]
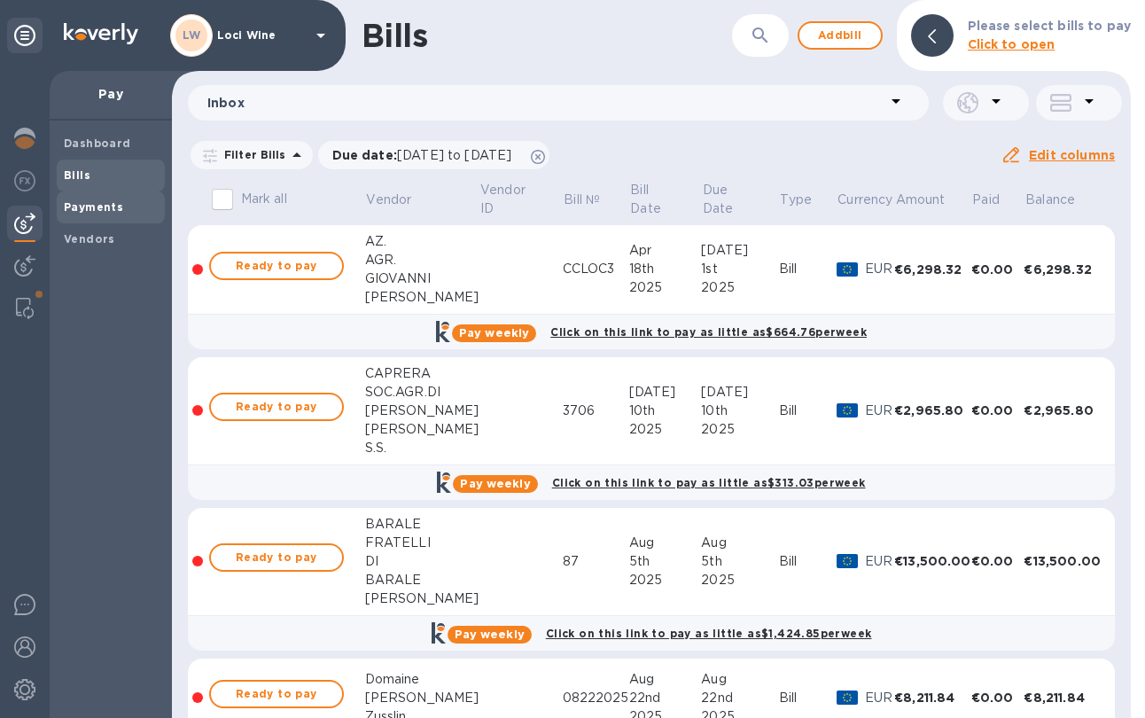
click at [105, 205] on b "Payments" at bounding box center [93, 206] width 59 height 13
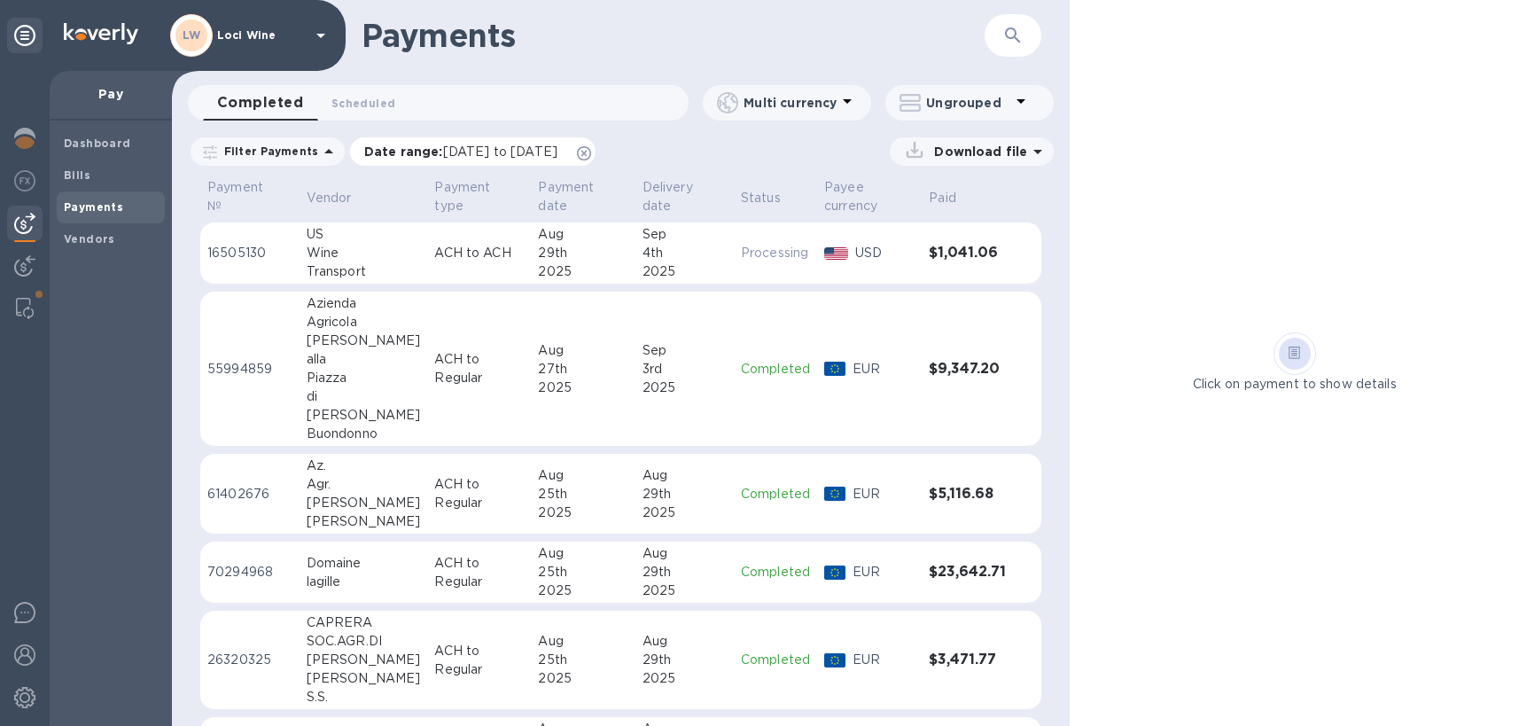
click at [418, 149] on p "Date range : [DATE] to [DATE]" at bounding box center [465, 152] width 202 height 18
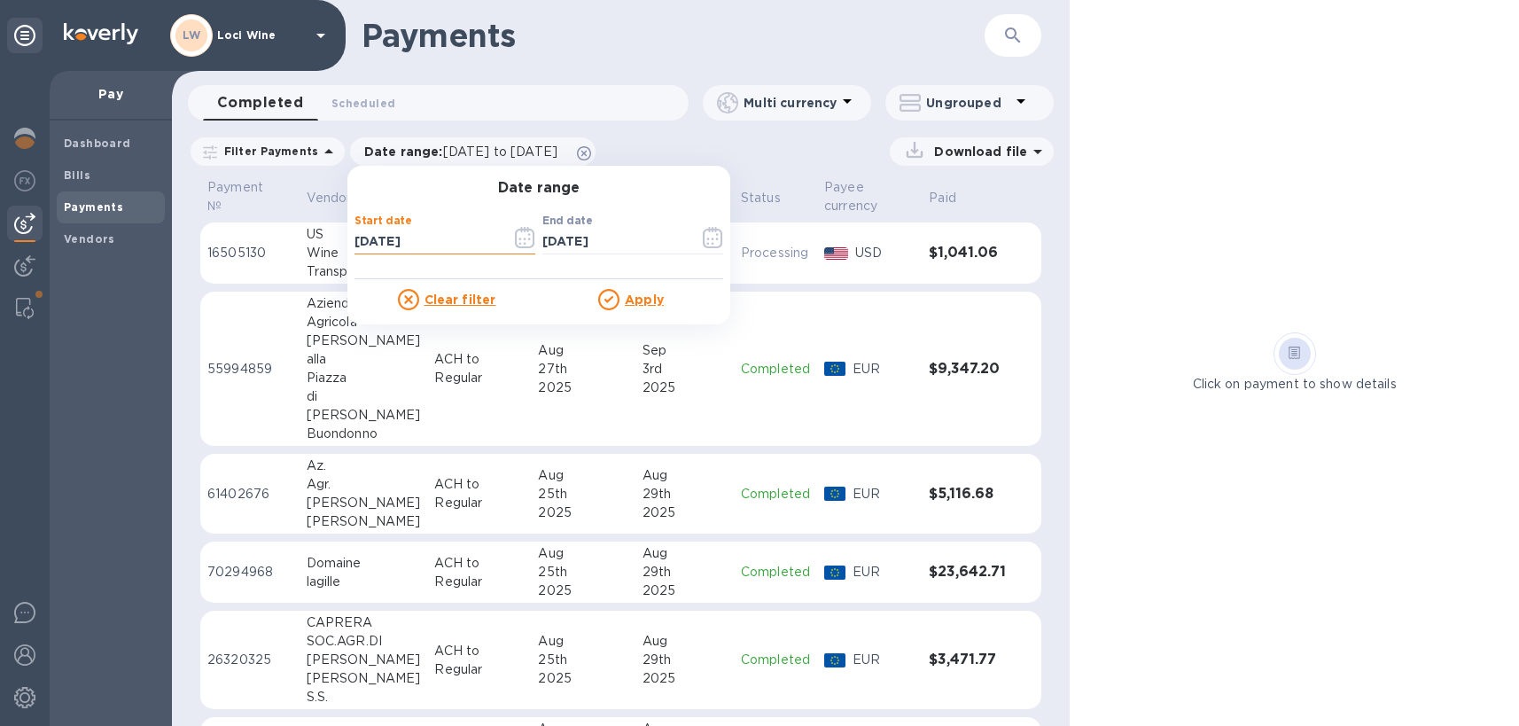
click at [359, 244] on input "[DATE]" at bounding box center [426, 242] width 143 height 27
type input "[DATE]"
click at [625, 299] on u "Apply" at bounding box center [644, 300] width 39 height 14
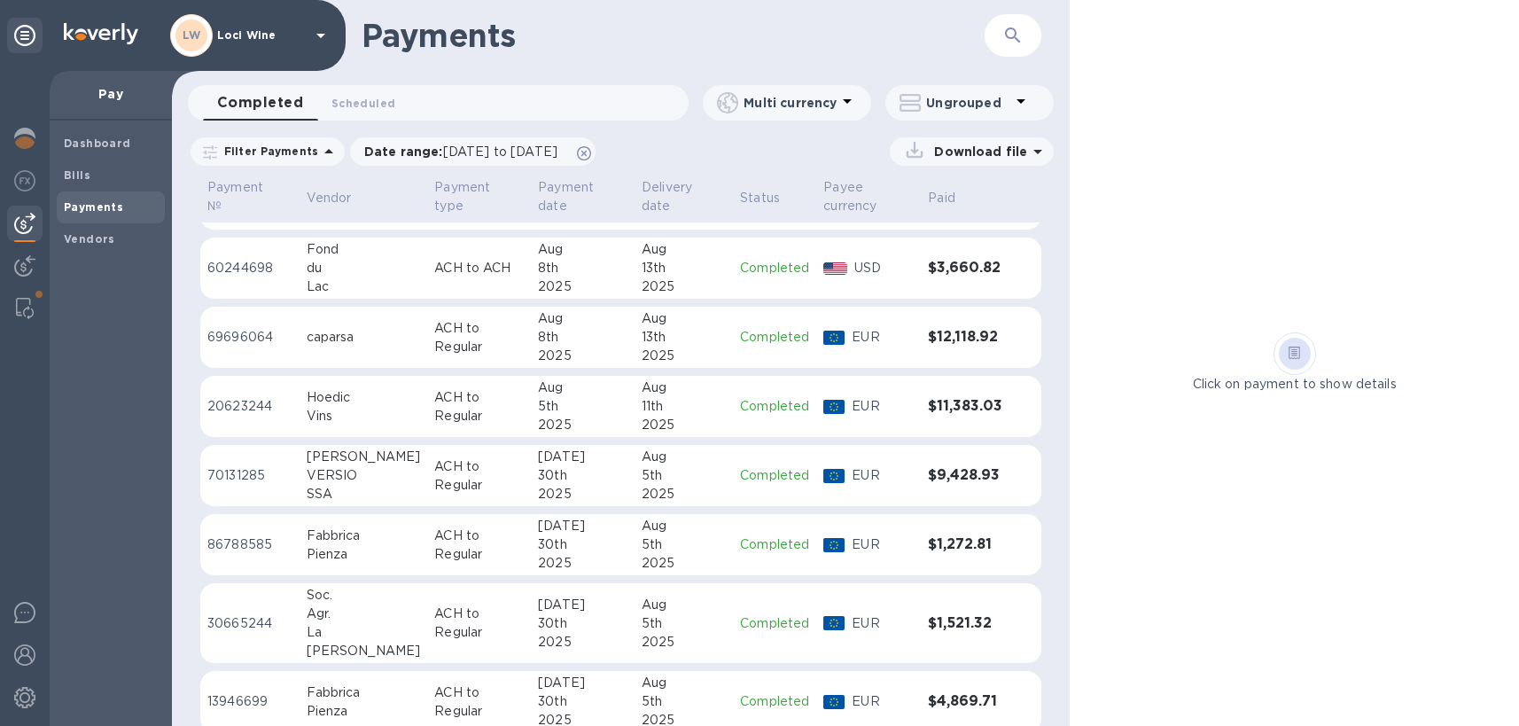
scroll to position [694, 0]
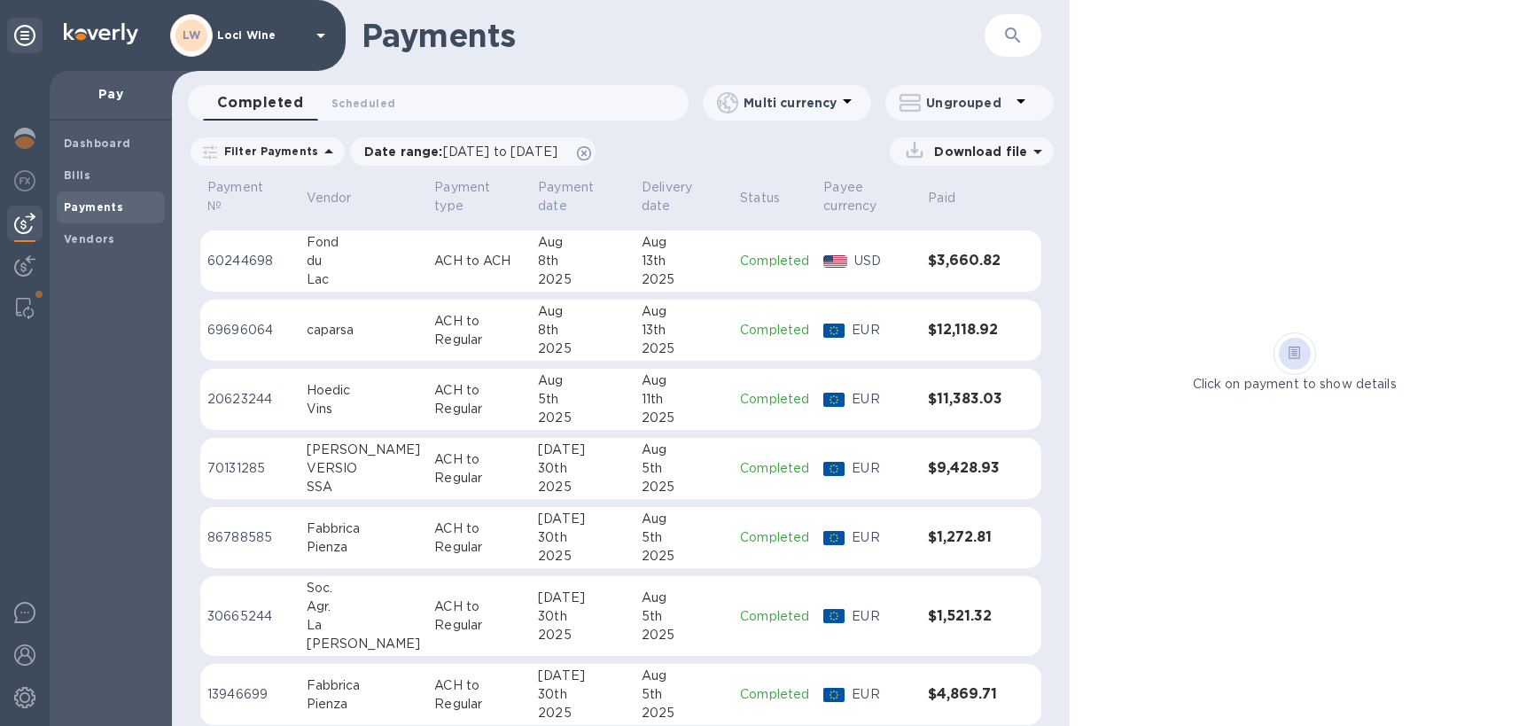
click at [583, 389] on div "Aug" at bounding box center [583, 380] width 90 height 19
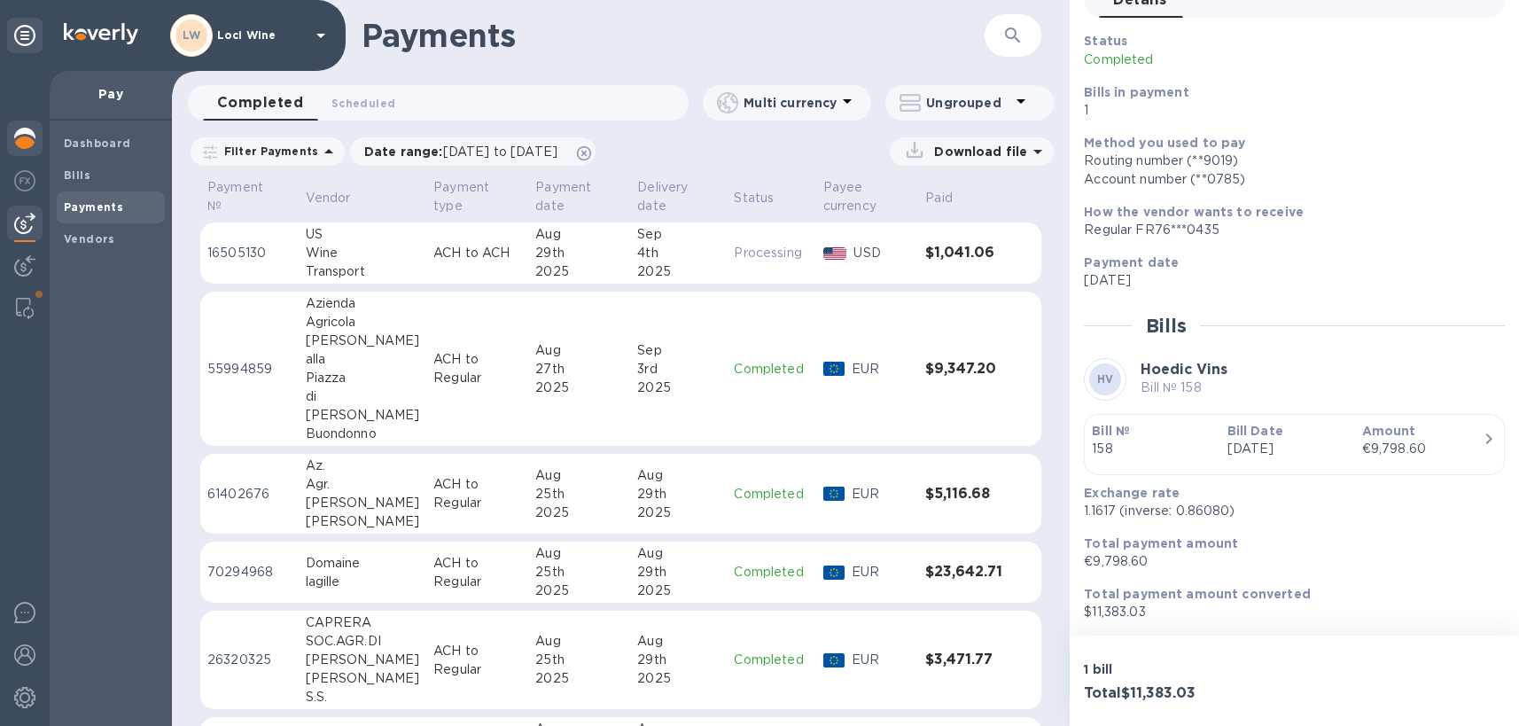
click at [27, 129] on img at bounding box center [24, 138] width 21 height 21
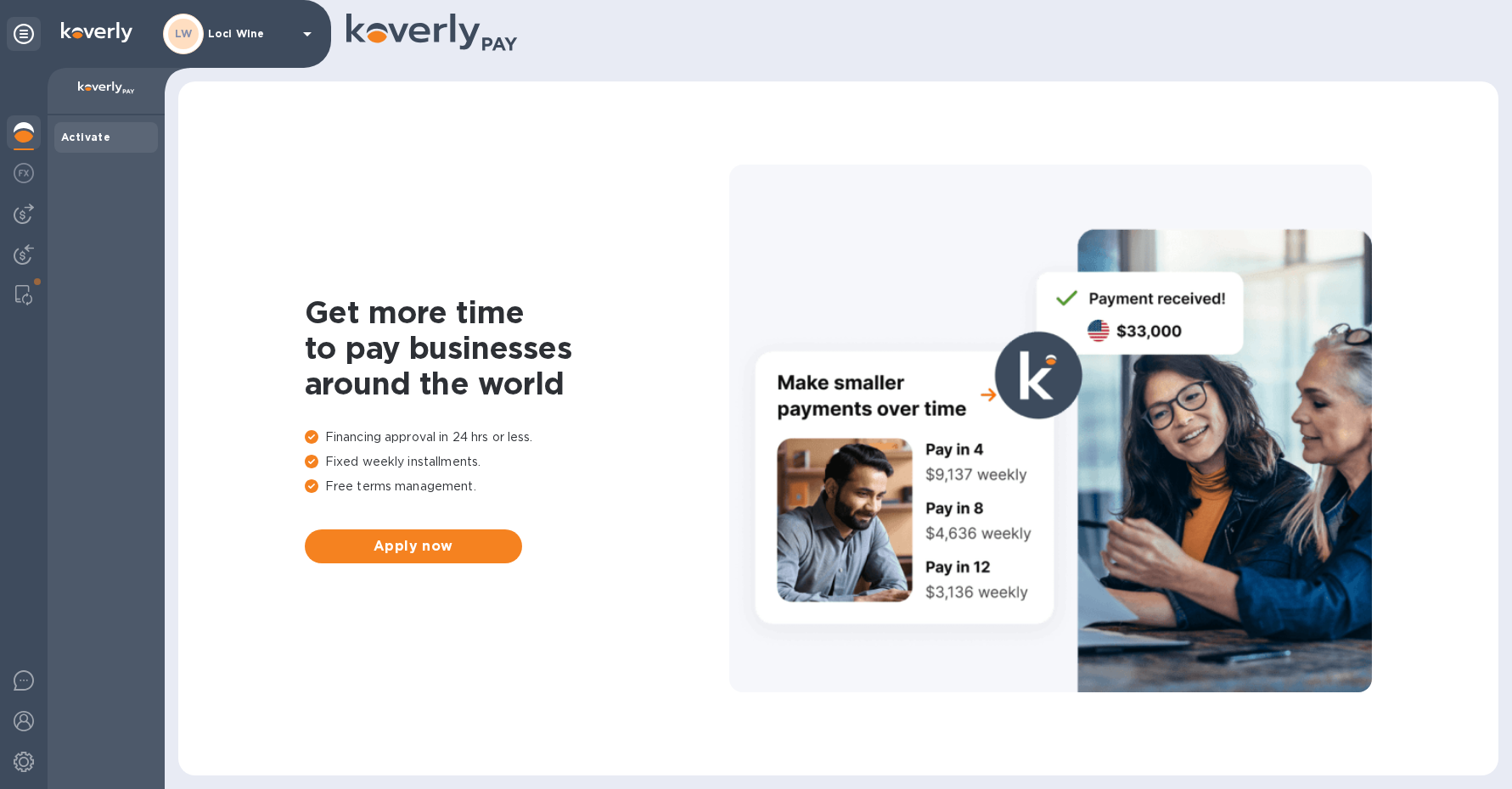
click at [627, 295] on h1 "Get more time to pay businesses around the world" at bounding box center [516, 349] width 424 height 107
